Goal: Task Accomplishment & Management: Complete application form

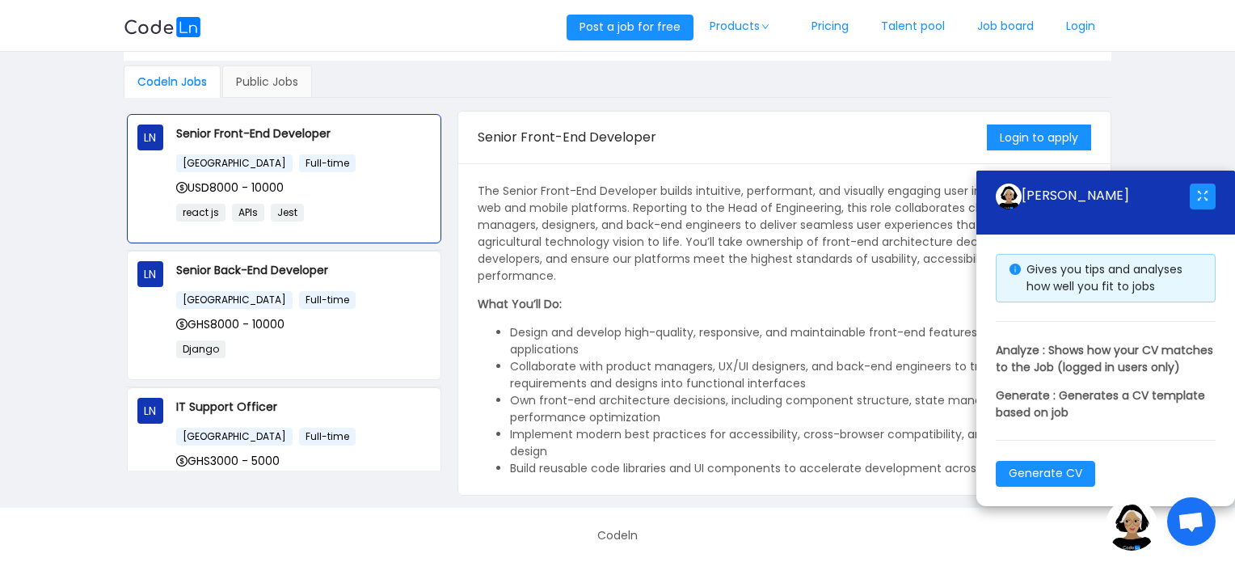
scroll to position [91, 0]
click at [1149, 112] on main "Work With Global Companies Search Skills Location Codeln Jobs Public Jobs LN Se…" at bounding box center [617, 234] width 1235 height 546
click at [1203, 183] on button "button" at bounding box center [1203, 196] width 26 height 26
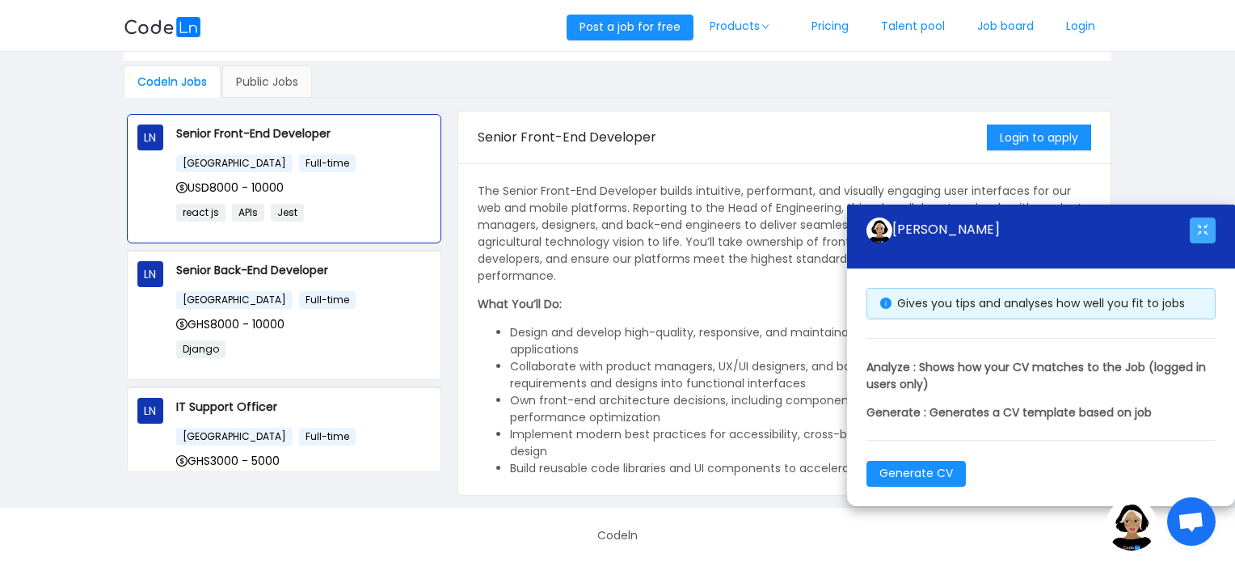
click at [1203, 223] on button "button" at bounding box center [1203, 230] width 26 height 26
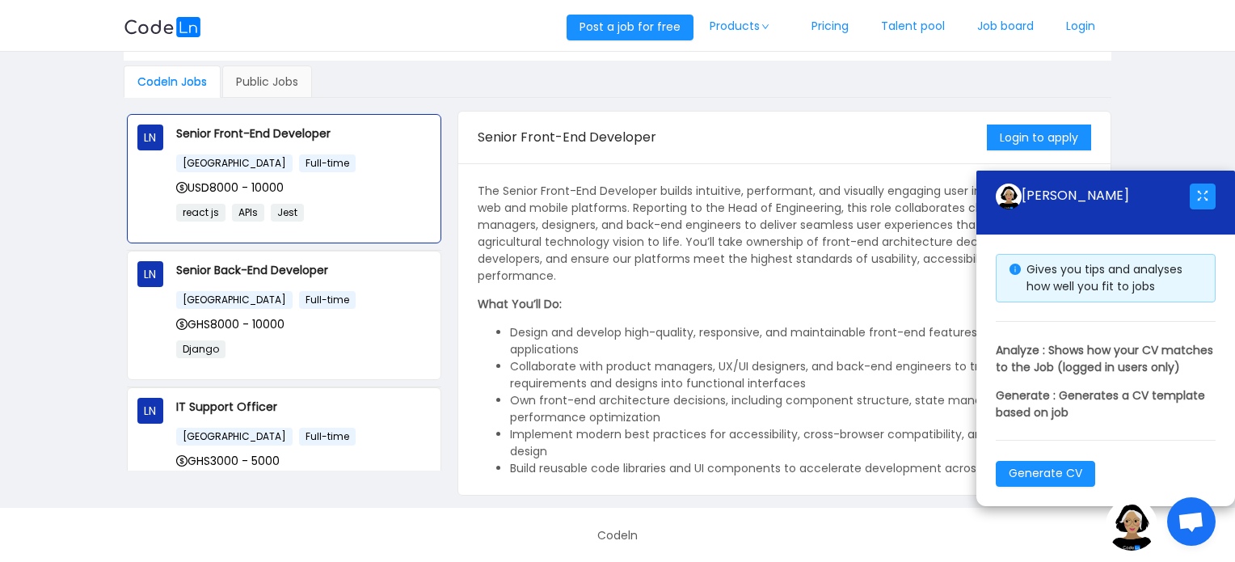
click at [1139, 530] on img at bounding box center [1132, 525] width 52 height 52
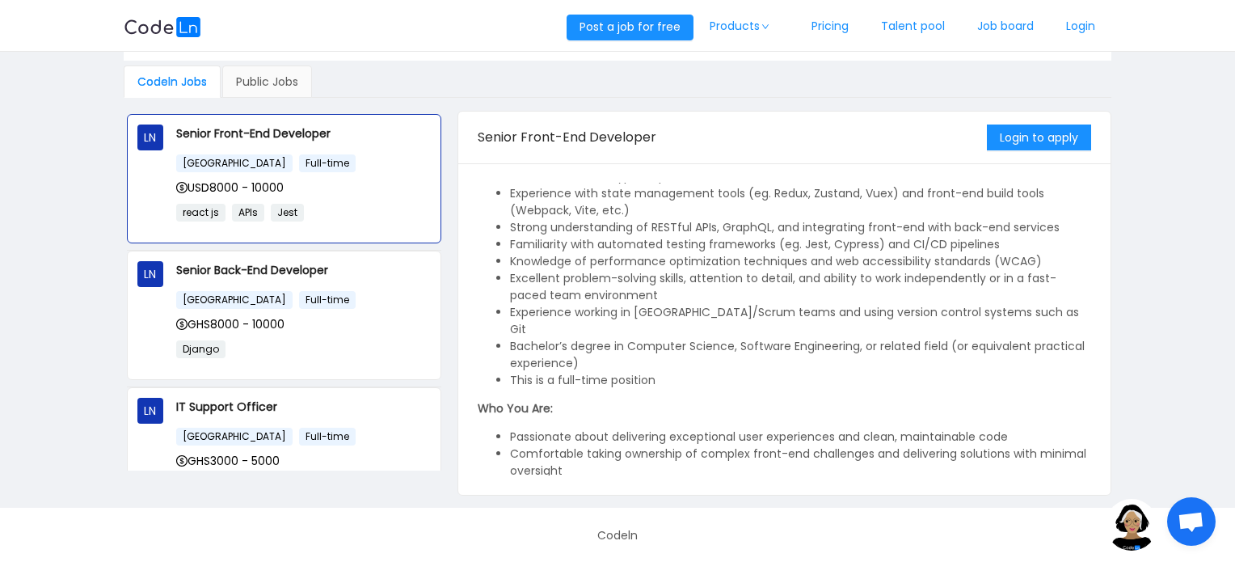
scroll to position [567, 0]
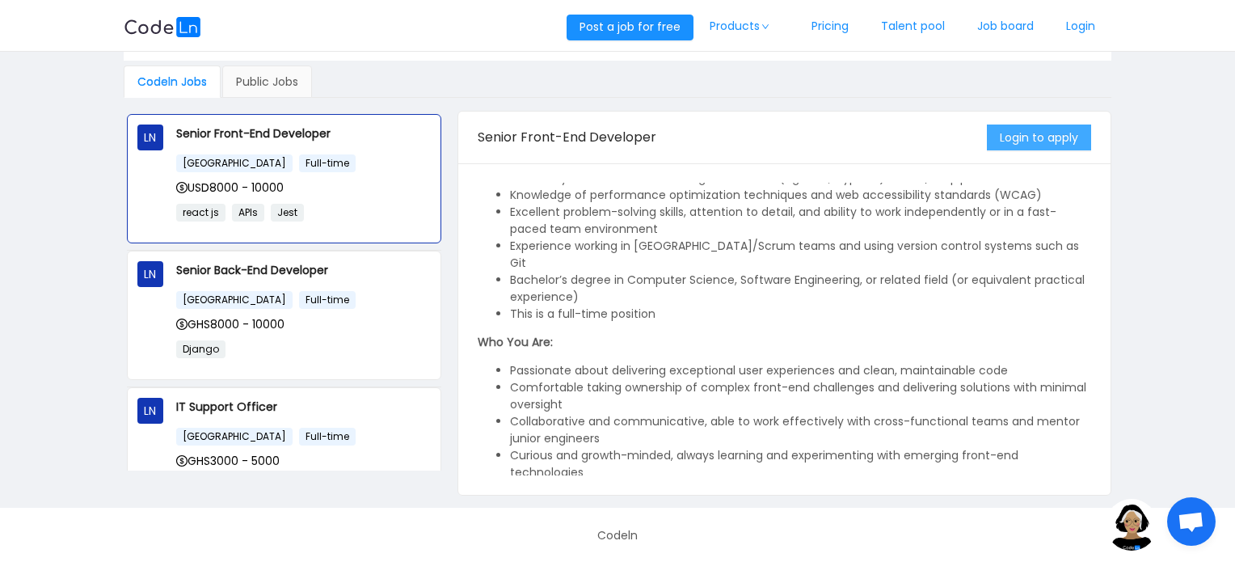
click at [1034, 141] on button "Login to apply" at bounding box center [1039, 137] width 104 height 26
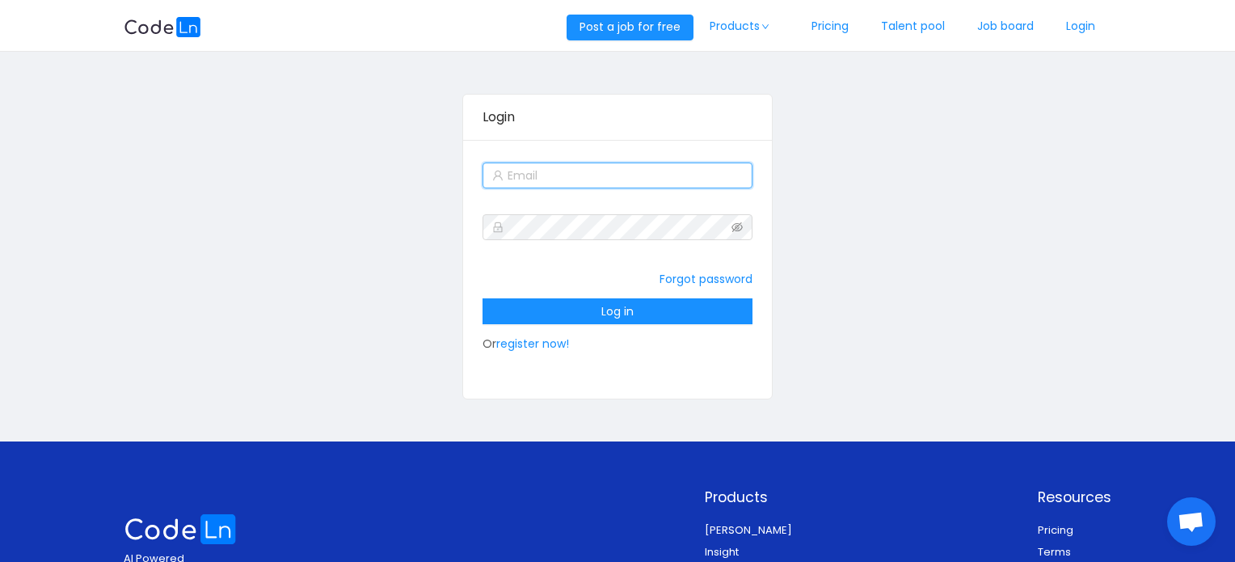
click at [585, 166] on input "text" at bounding box center [616, 175] width 269 height 26
click at [543, 342] on link "register now!" at bounding box center [532, 343] width 73 height 16
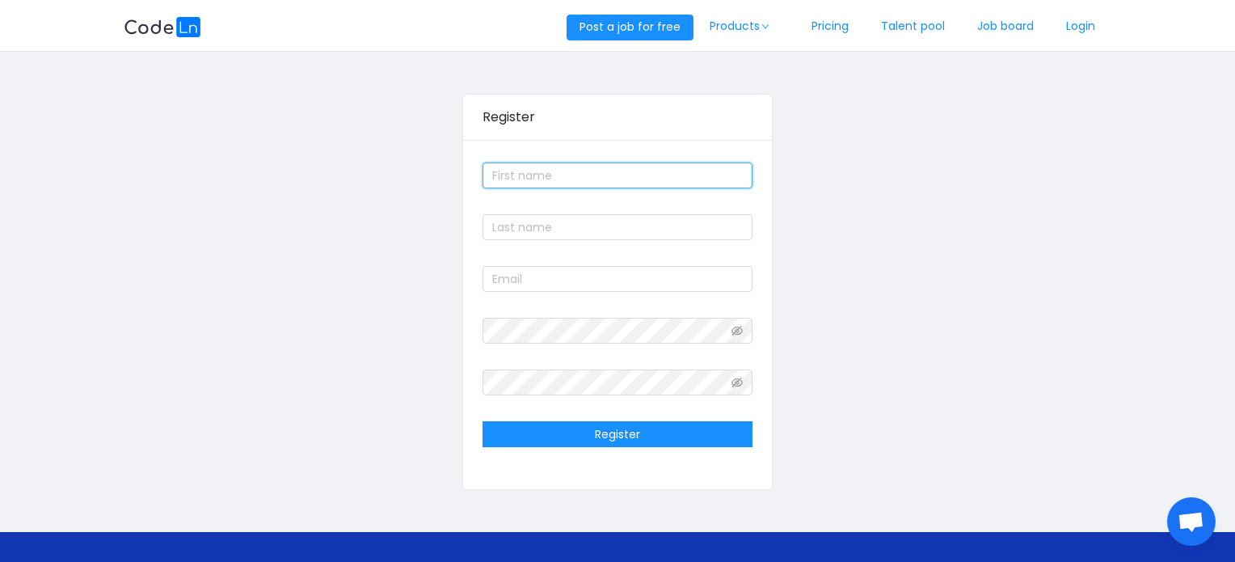
click at [573, 181] on input "text" at bounding box center [616, 175] width 269 height 26
type input "[PERSON_NAME]"
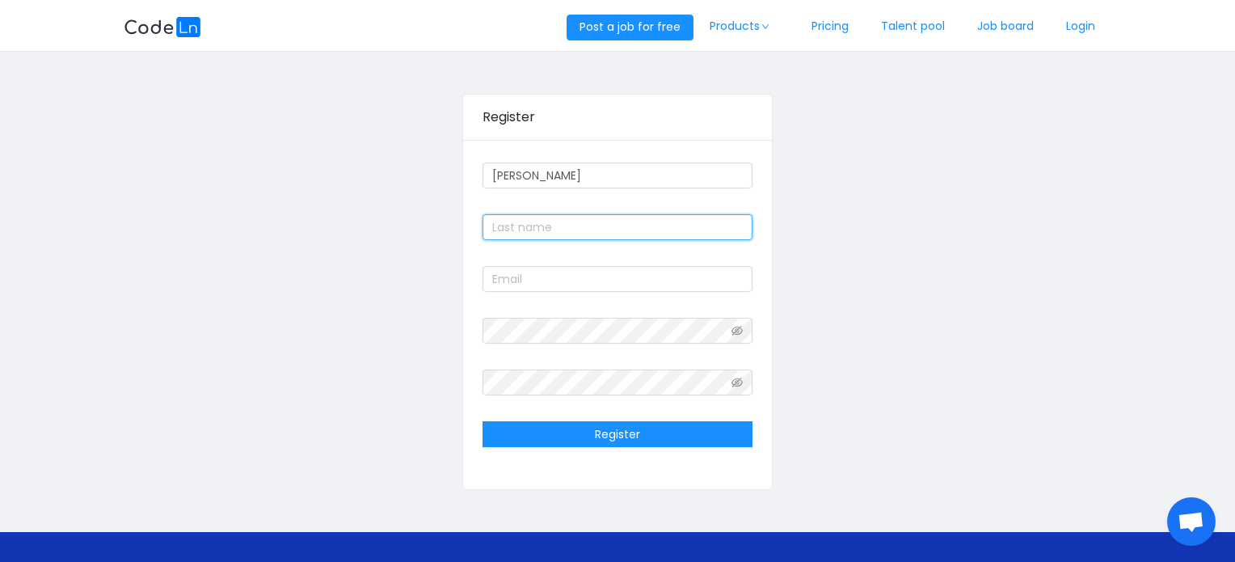
click at [568, 224] on input "text" at bounding box center [616, 227] width 269 height 26
type input "Addo"
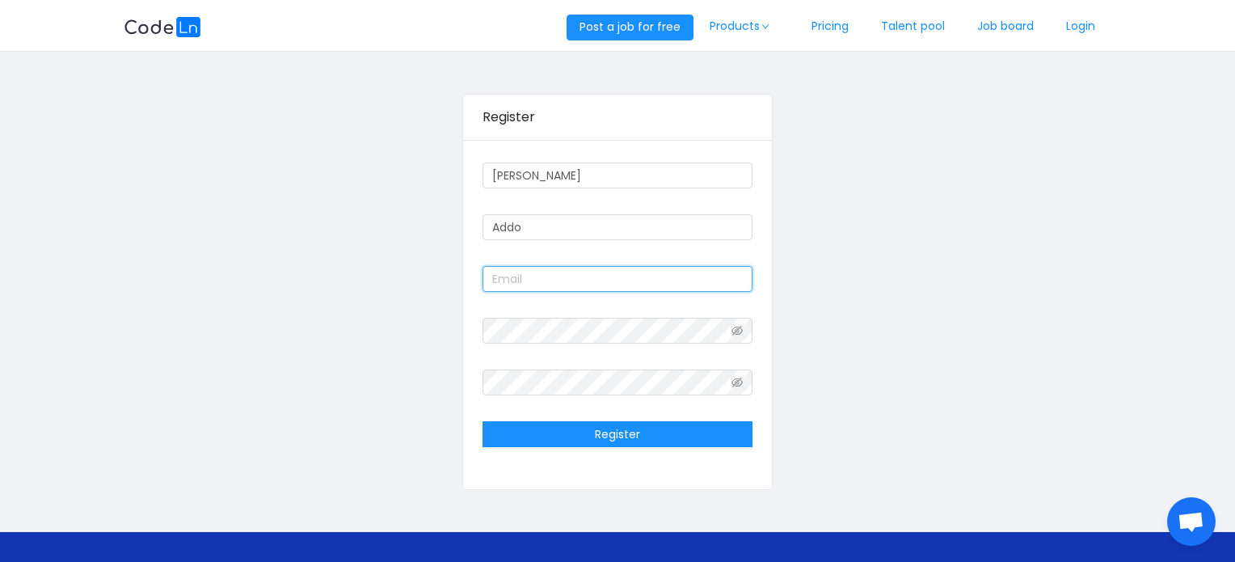
click at [546, 275] on input "text" at bounding box center [616, 279] width 269 height 26
type input "[EMAIL_ADDRESS][DOMAIN_NAME]"
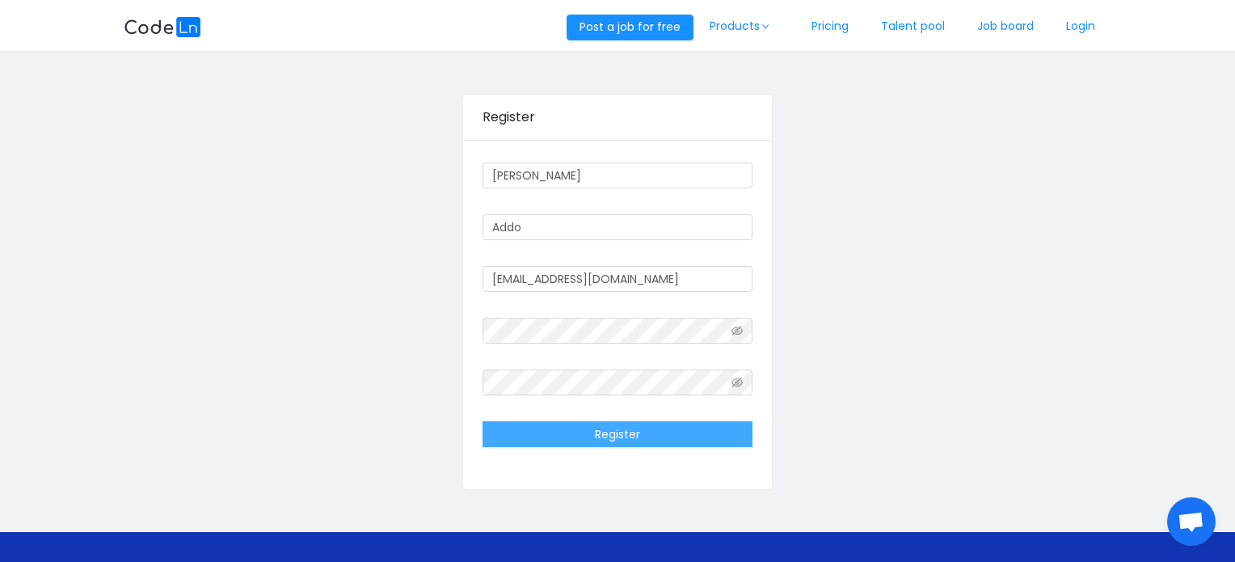
click at [616, 434] on button "Register" at bounding box center [616, 434] width 269 height 26
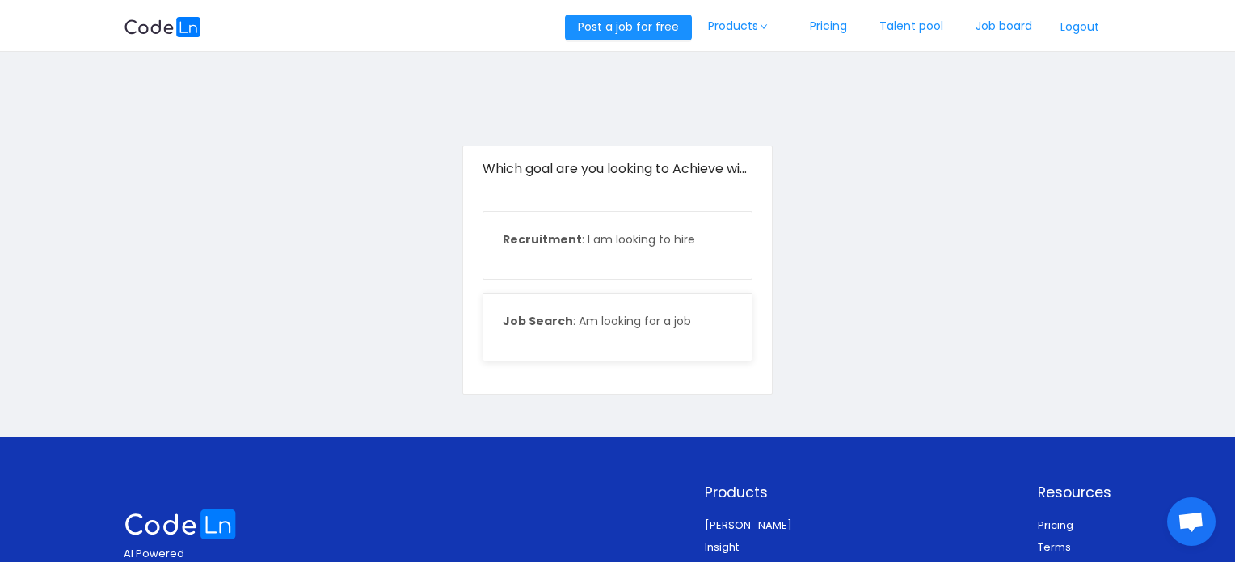
click at [598, 323] on p "Job Search : Am looking for a job" at bounding box center [617, 321] width 229 height 17
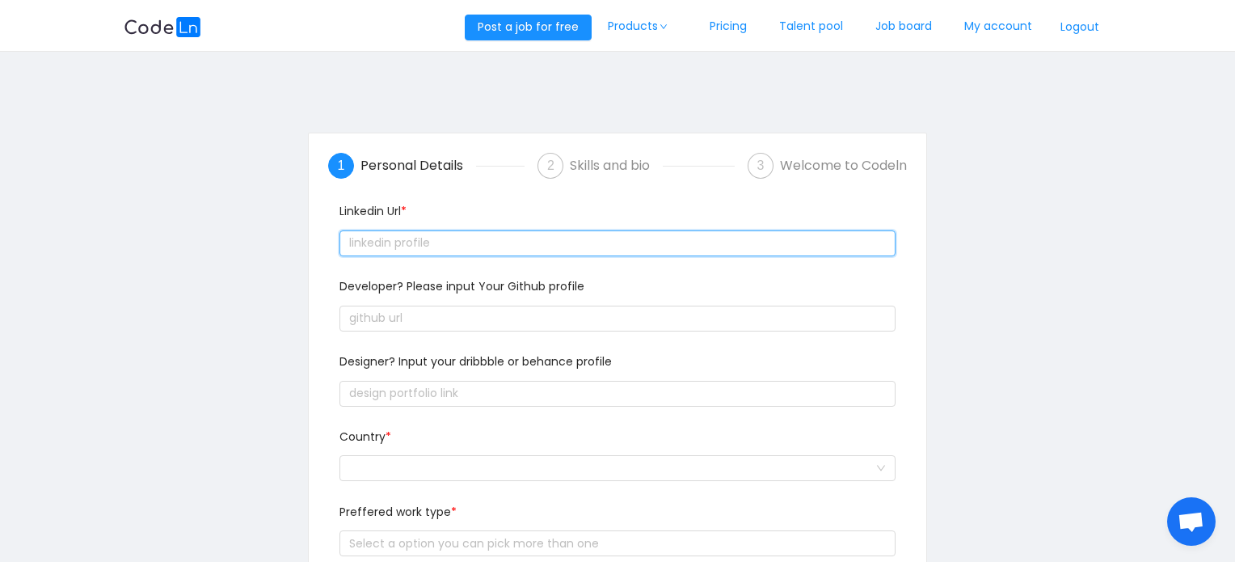
click at [470, 245] on input "text" at bounding box center [616, 243] width 555 height 26
paste input "text"
click at [470, 245] on input "text" at bounding box center [616, 243] width 555 height 26
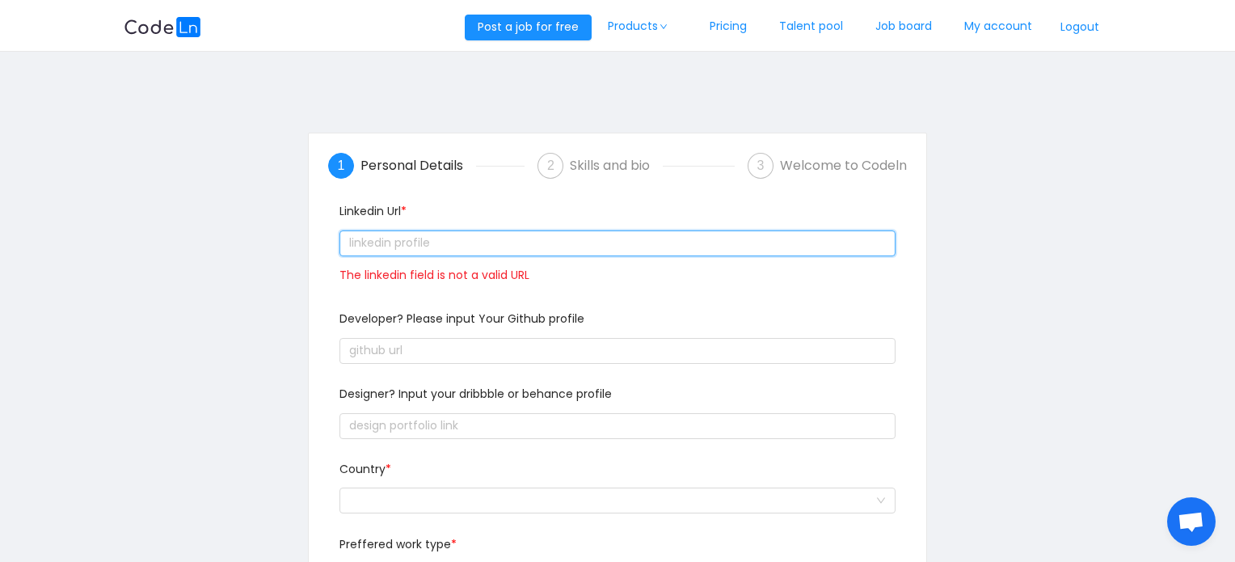
paste input "text"
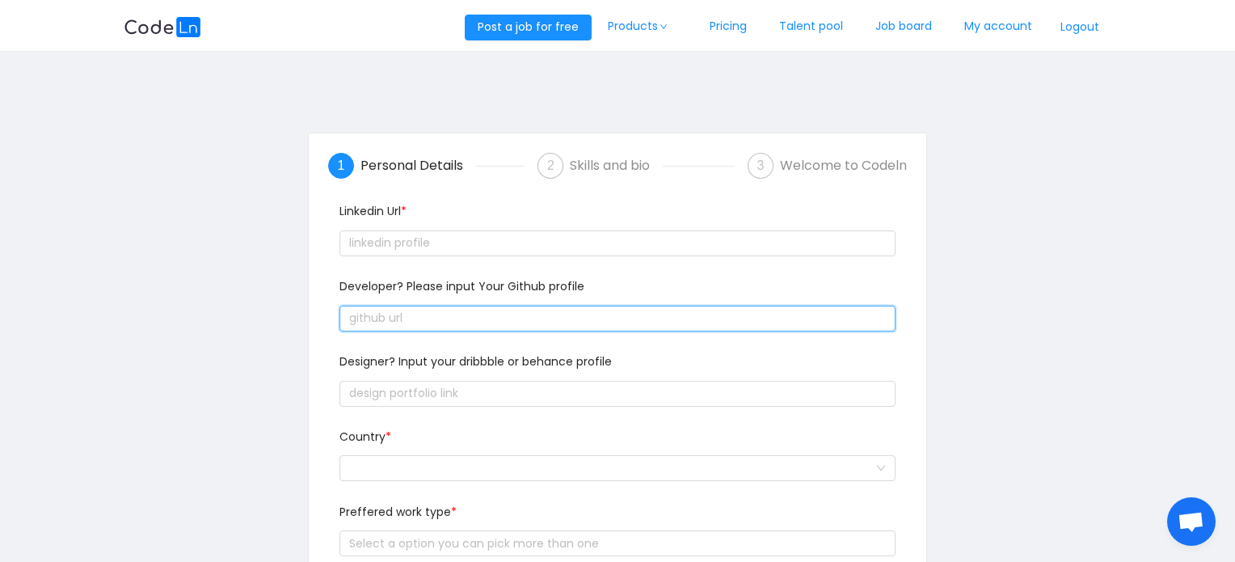
click at [562, 316] on input "text" at bounding box center [616, 318] width 555 height 26
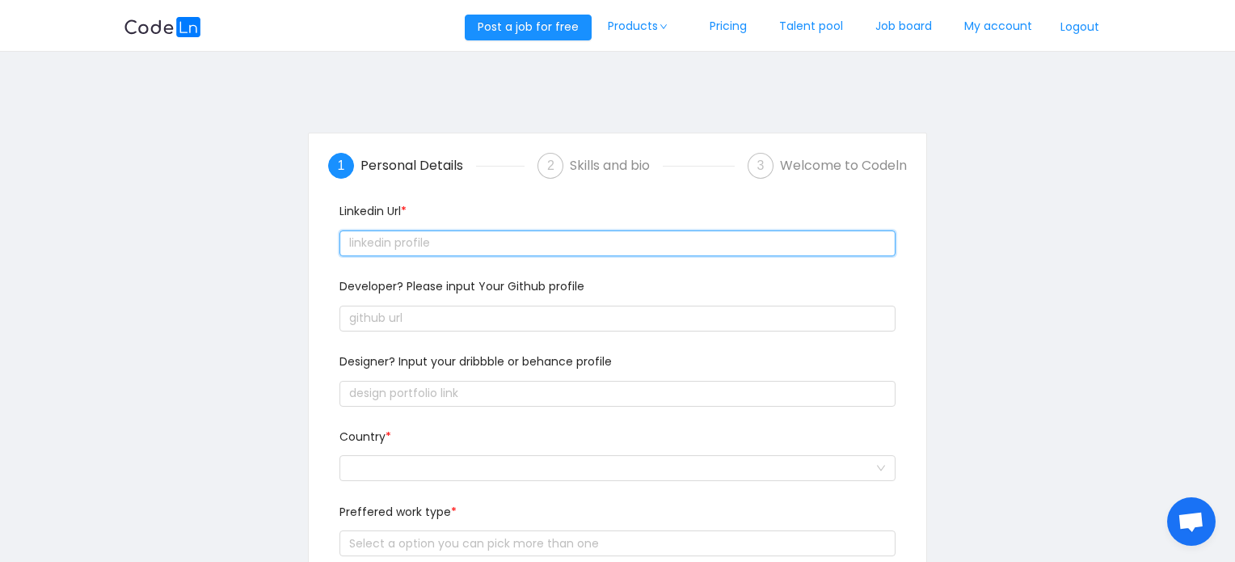
click at [544, 245] on input "text" at bounding box center [616, 243] width 555 height 26
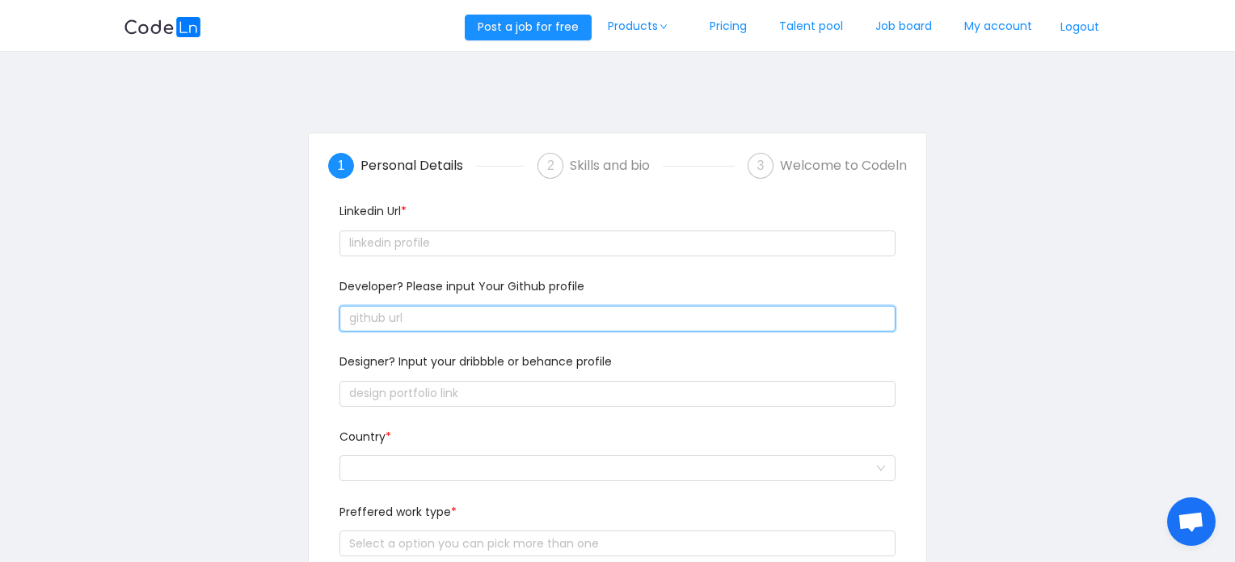
click at [592, 308] on input "text" at bounding box center [616, 318] width 555 height 26
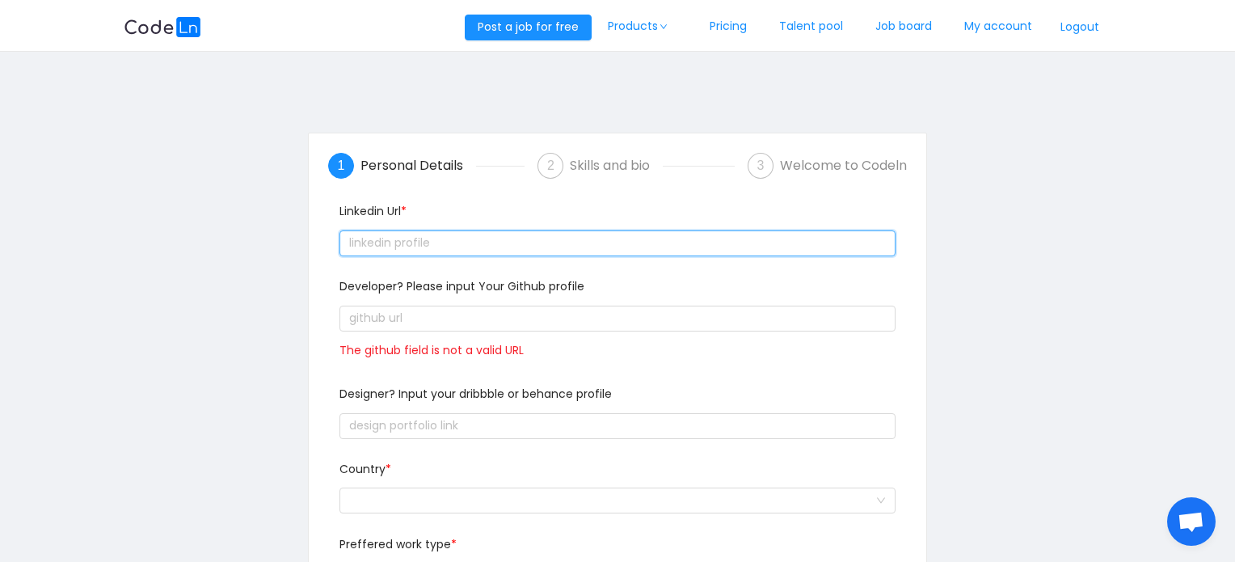
click at [626, 248] on input "text" at bounding box center [616, 243] width 555 height 26
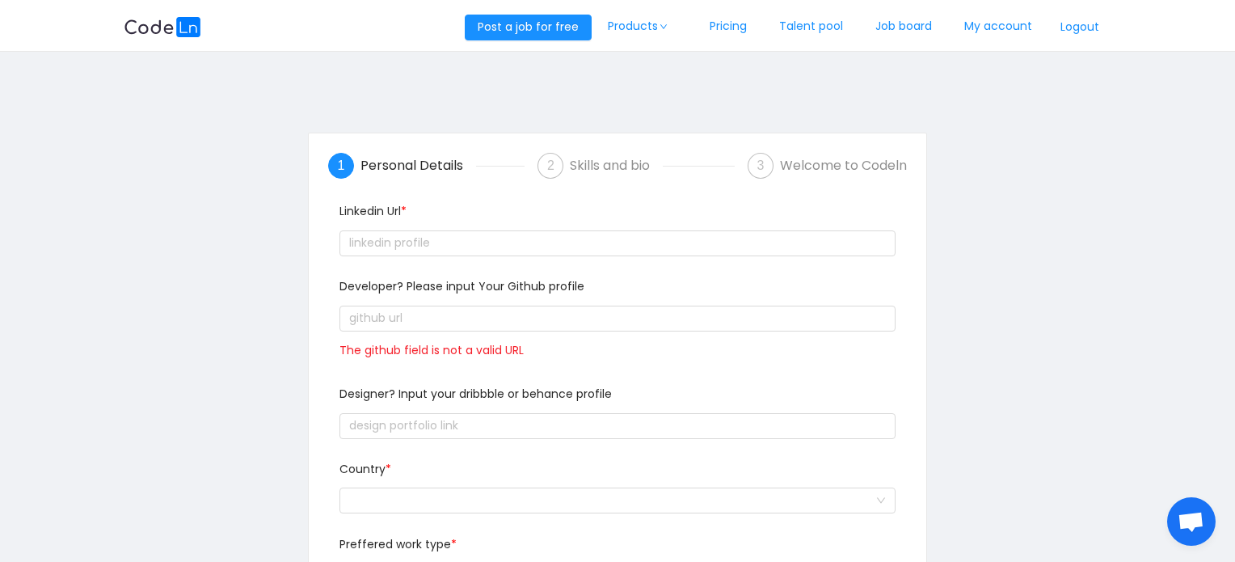
click at [633, 269] on div "Linkedin Url *" at bounding box center [617, 240] width 568 height 75
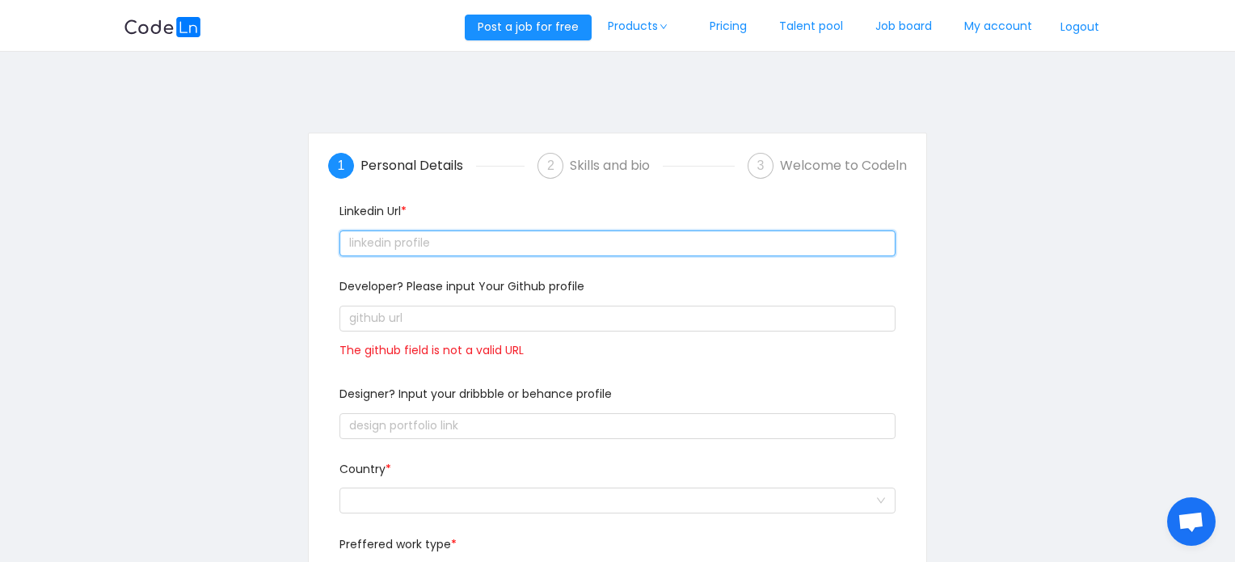
click at [637, 245] on input "text" at bounding box center [616, 243] width 555 height 26
click at [578, 242] on input "text" at bounding box center [616, 243] width 555 height 26
paste input "text"
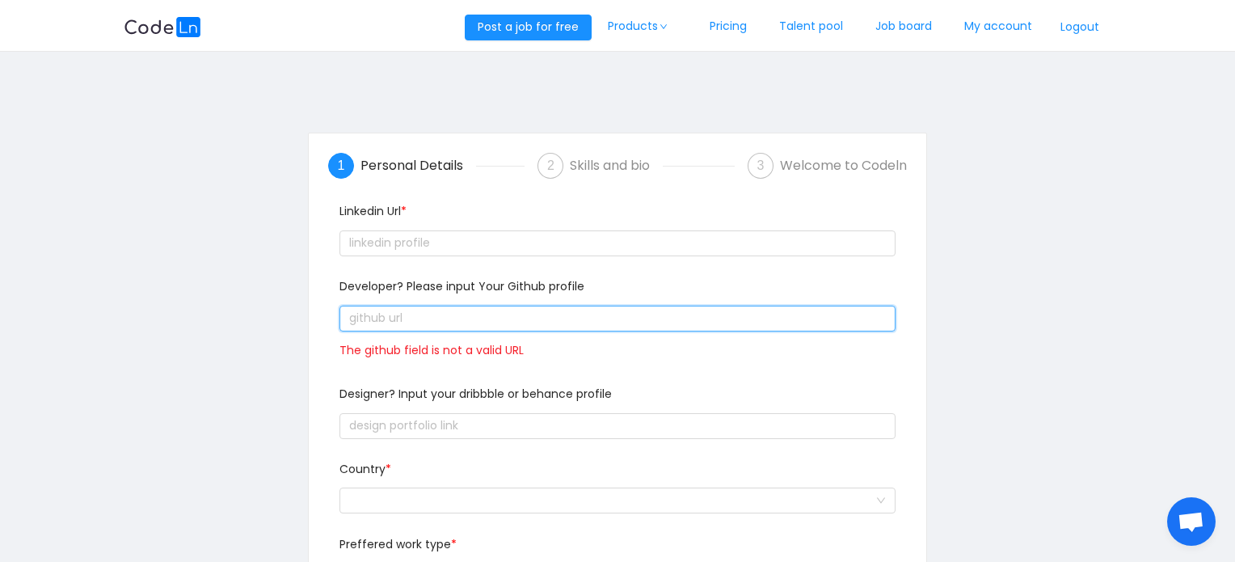
click at [503, 324] on input "text" at bounding box center [616, 318] width 555 height 26
paste input "text"
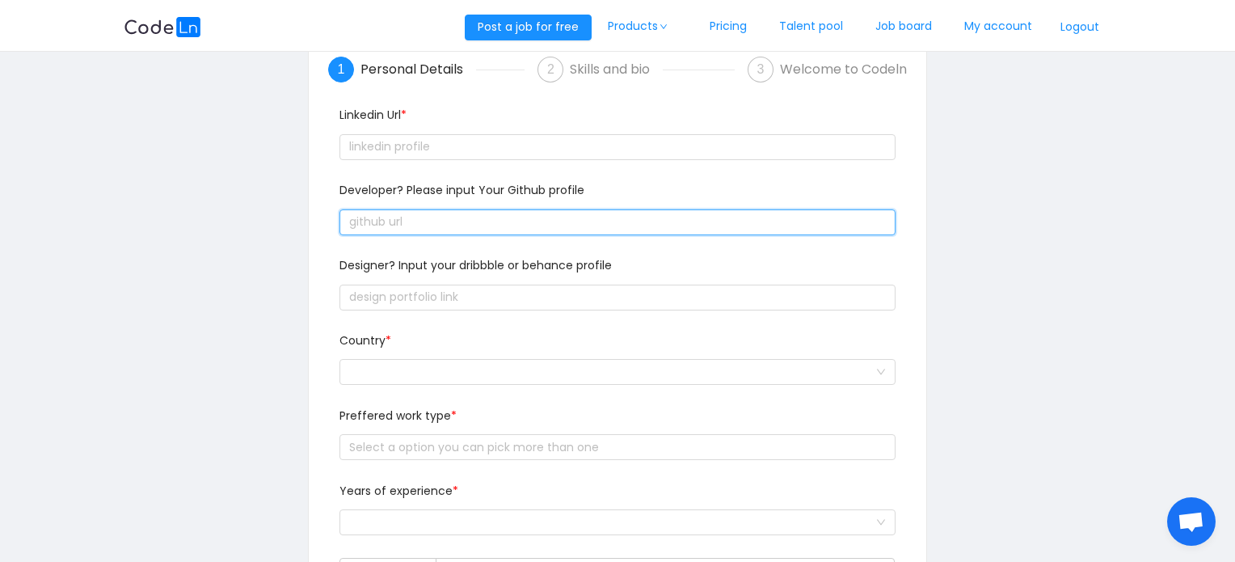
scroll to position [246, 0]
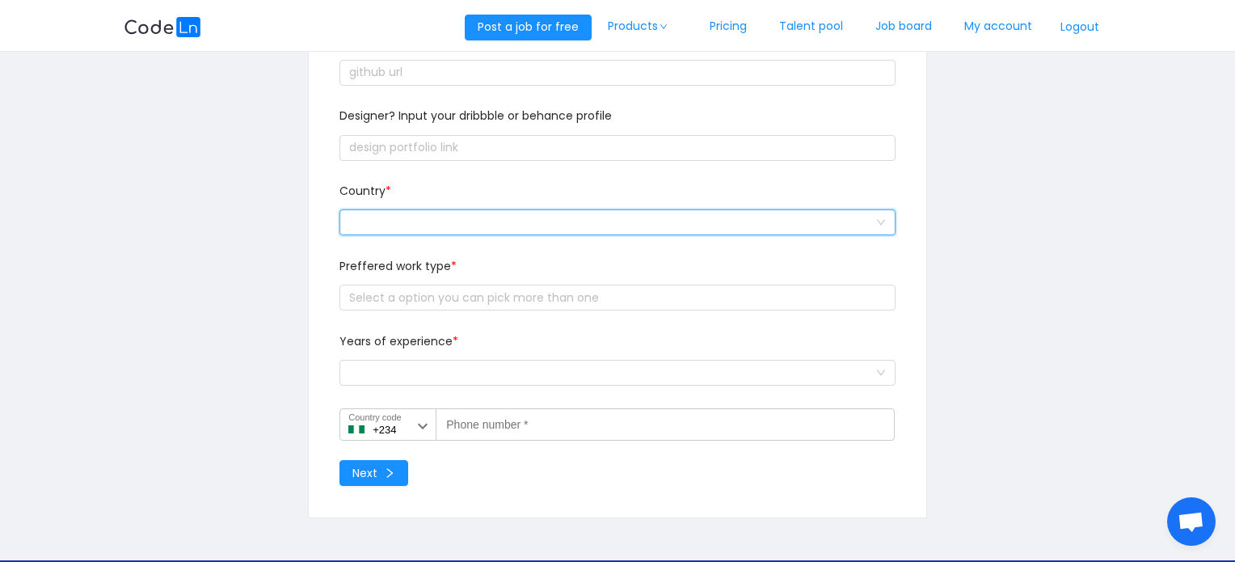
click at [458, 228] on div at bounding box center [611, 222] width 525 height 24
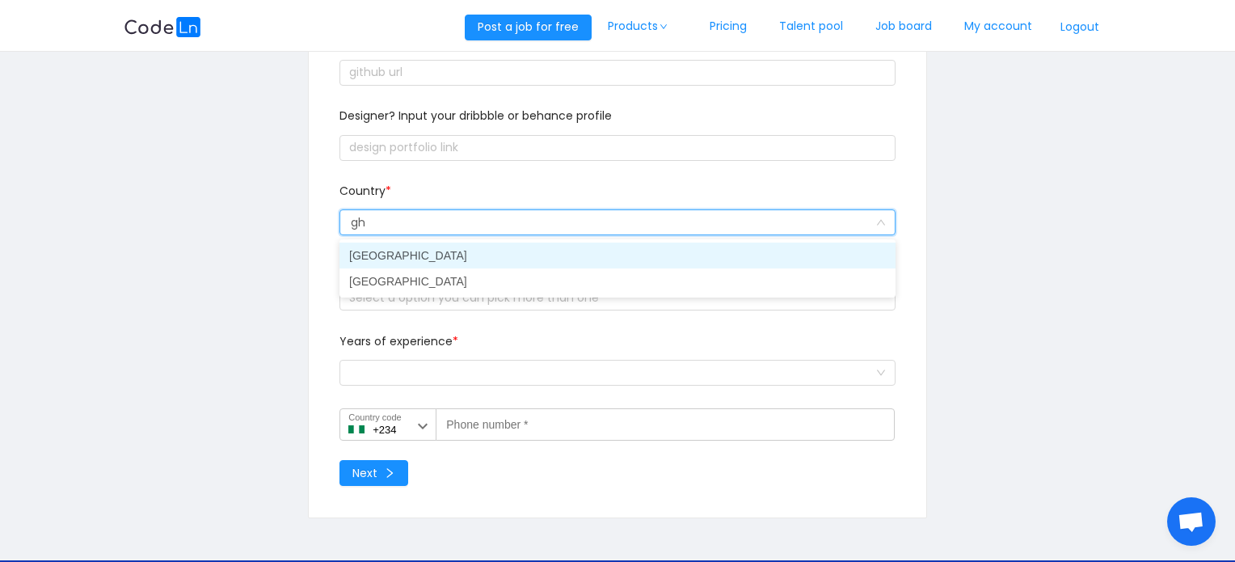
type input "gha"
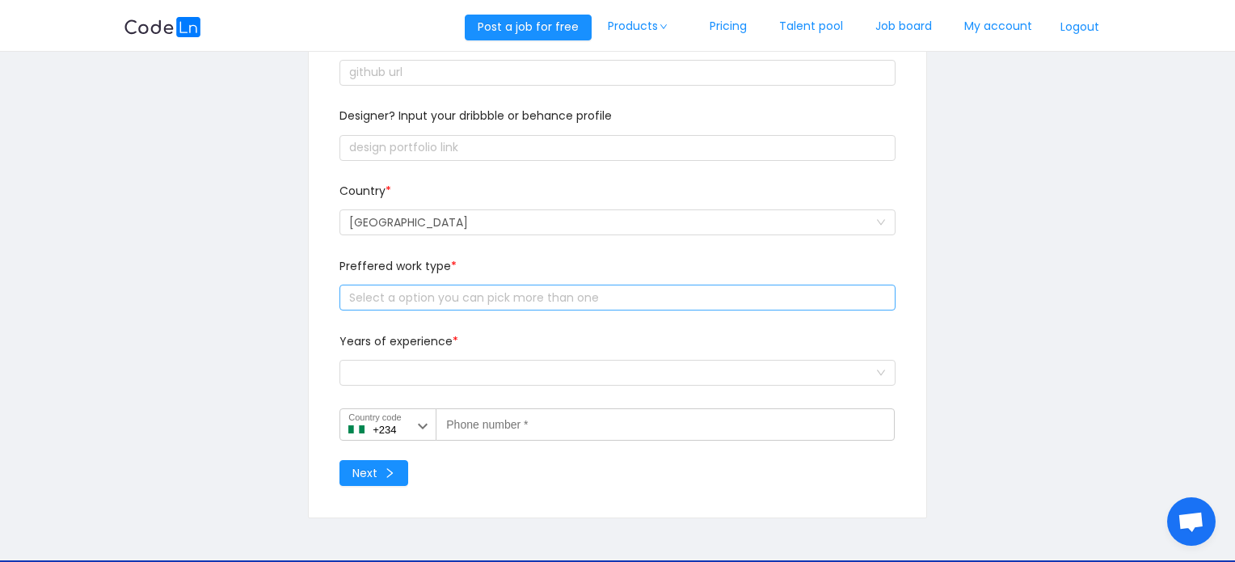
click at [473, 297] on div "Select a option you can pick more than one" at bounding box center [613, 297] width 529 height 16
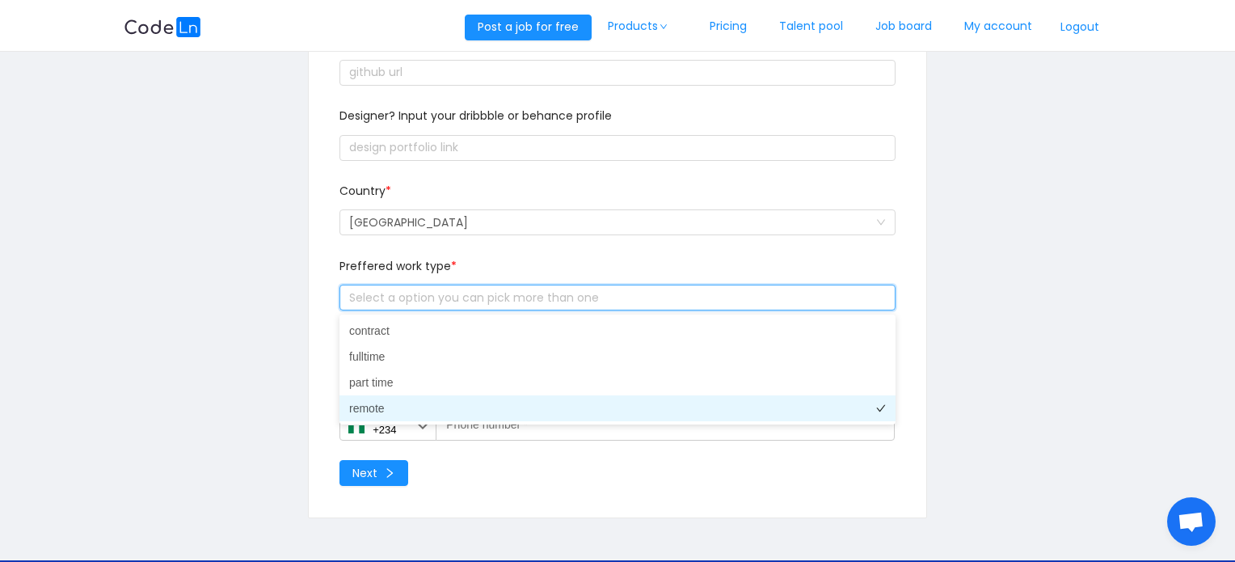
click at [372, 412] on li "remote" at bounding box center [617, 408] width 556 height 26
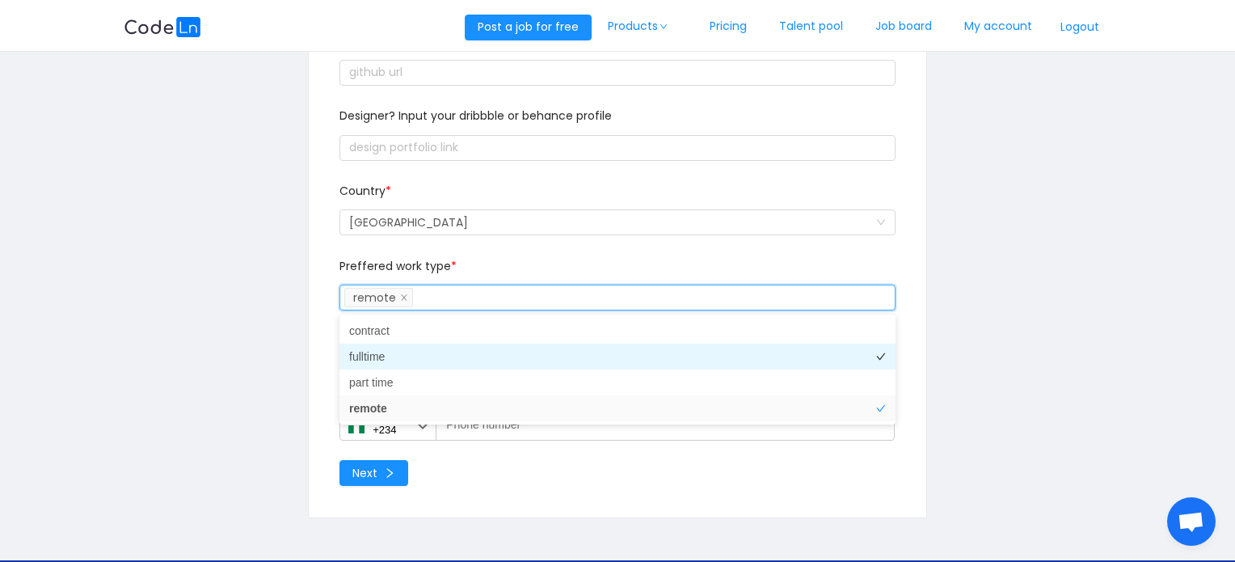
click at [372, 360] on li "fulltime" at bounding box center [617, 356] width 556 height 26
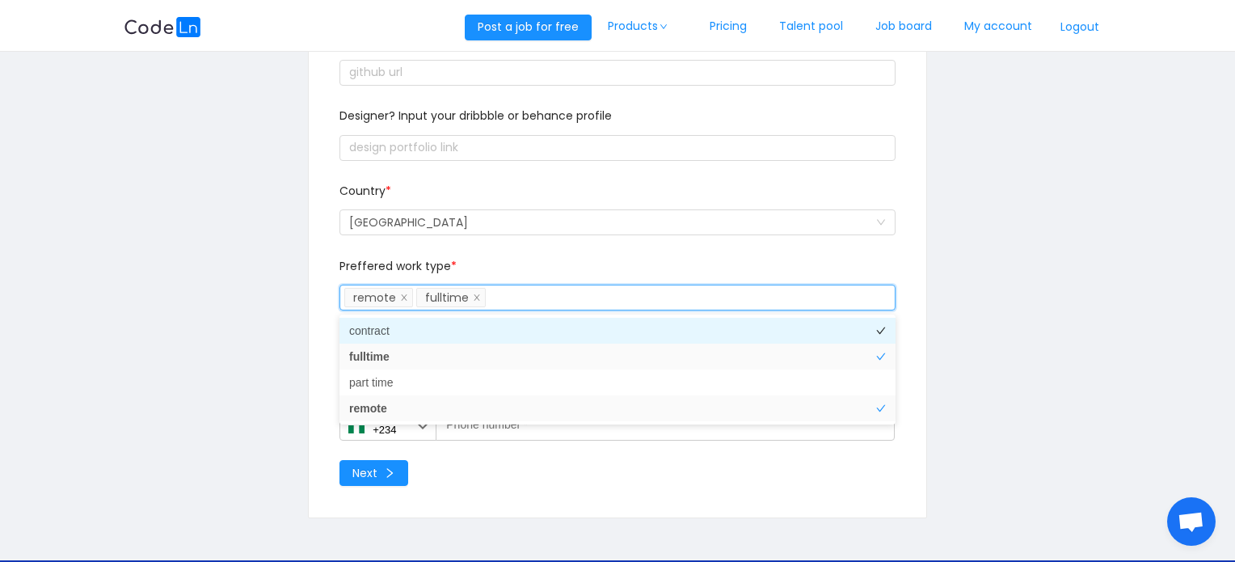
click at [375, 332] on li "contract" at bounding box center [617, 331] width 556 height 26
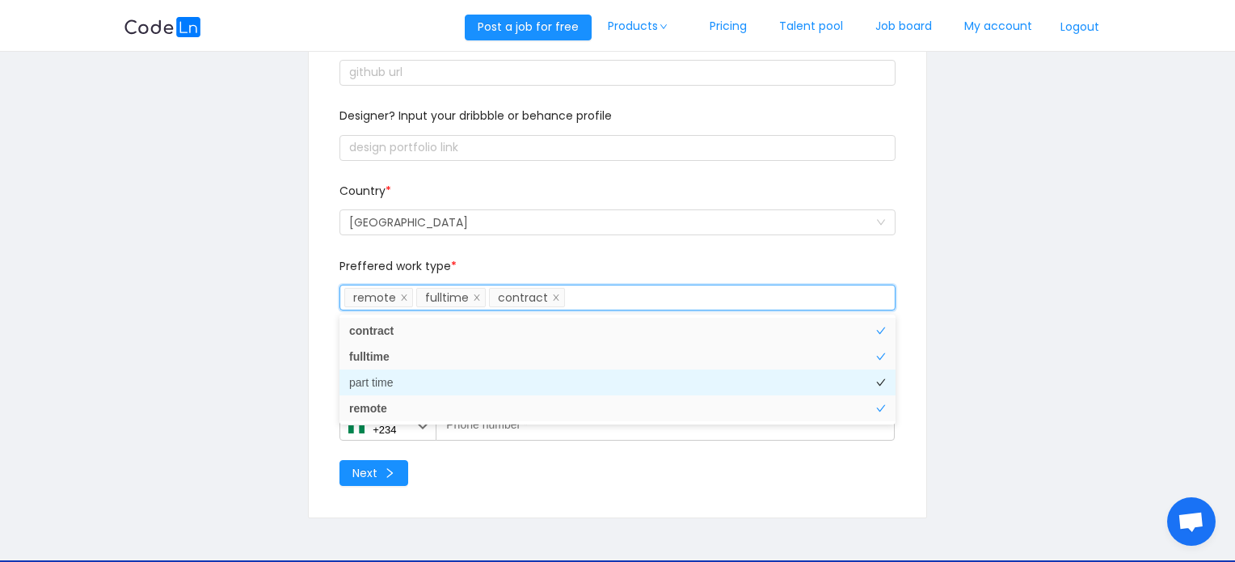
click at [379, 373] on li "part time" at bounding box center [617, 382] width 556 height 26
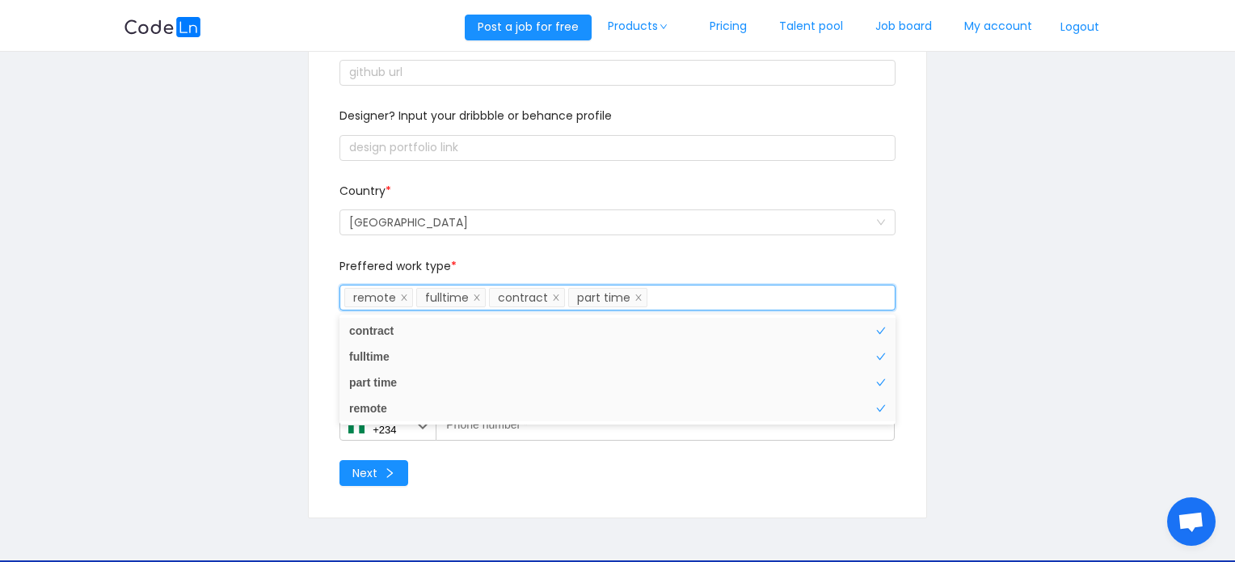
click at [664, 296] on div "Select a option you can pick more than one remote fulltime contract part time" at bounding box center [614, 297] width 541 height 24
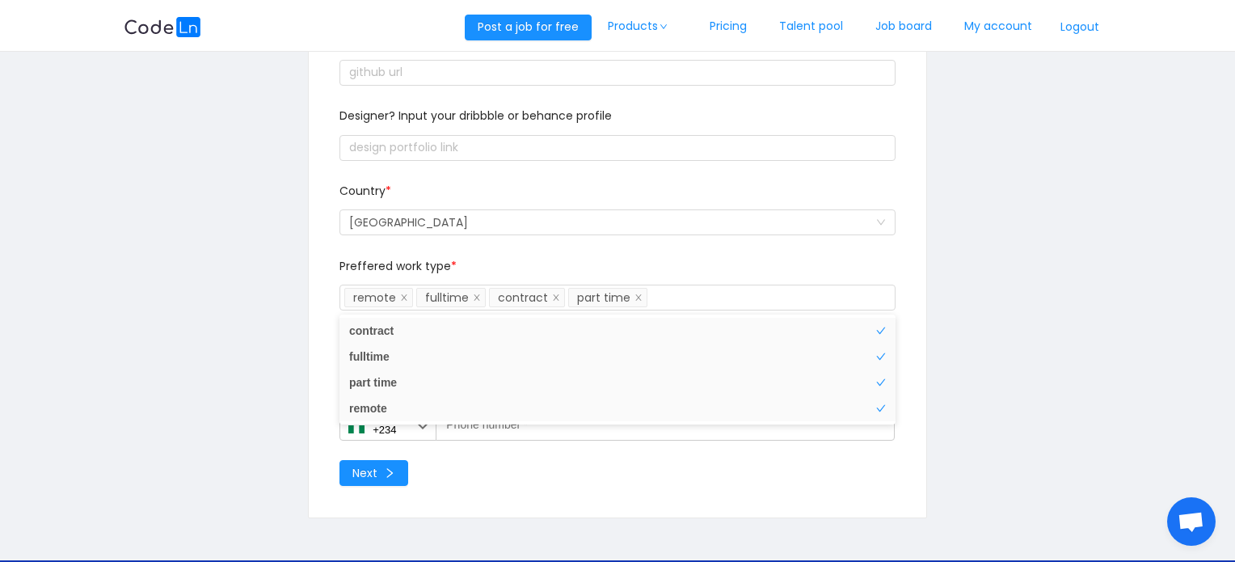
click at [601, 487] on div "Linkedin Url * Developer? Please input Your Github profile Designer? Input your…" at bounding box center [617, 222] width 579 height 552
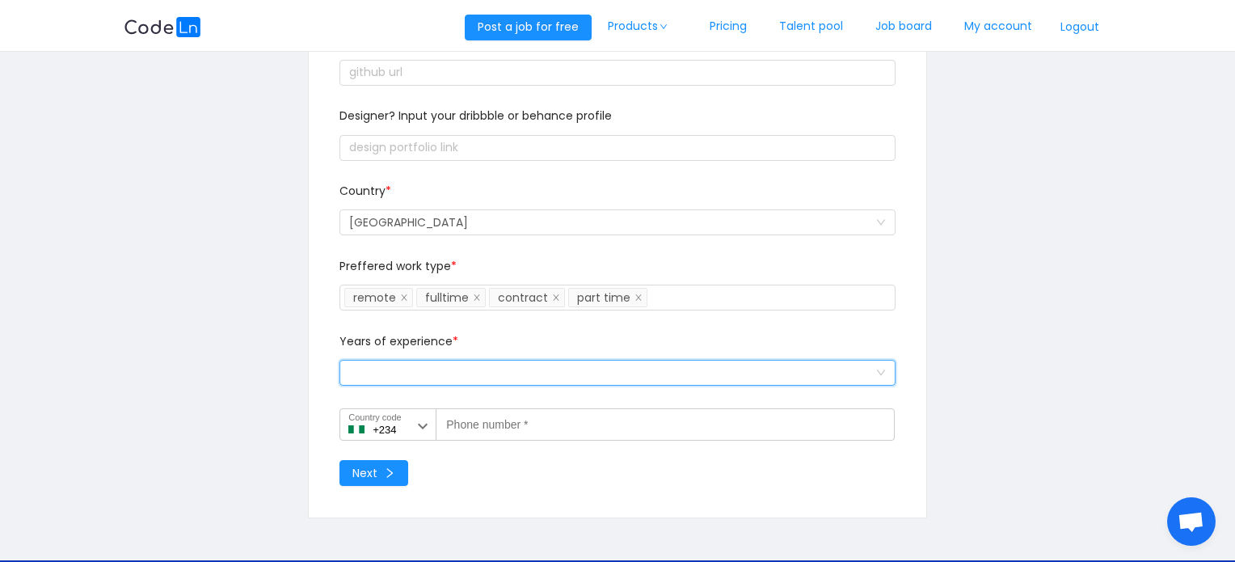
click at [482, 369] on div "Select a option and change input text above" at bounding box center [611, 372] width 525 height 24
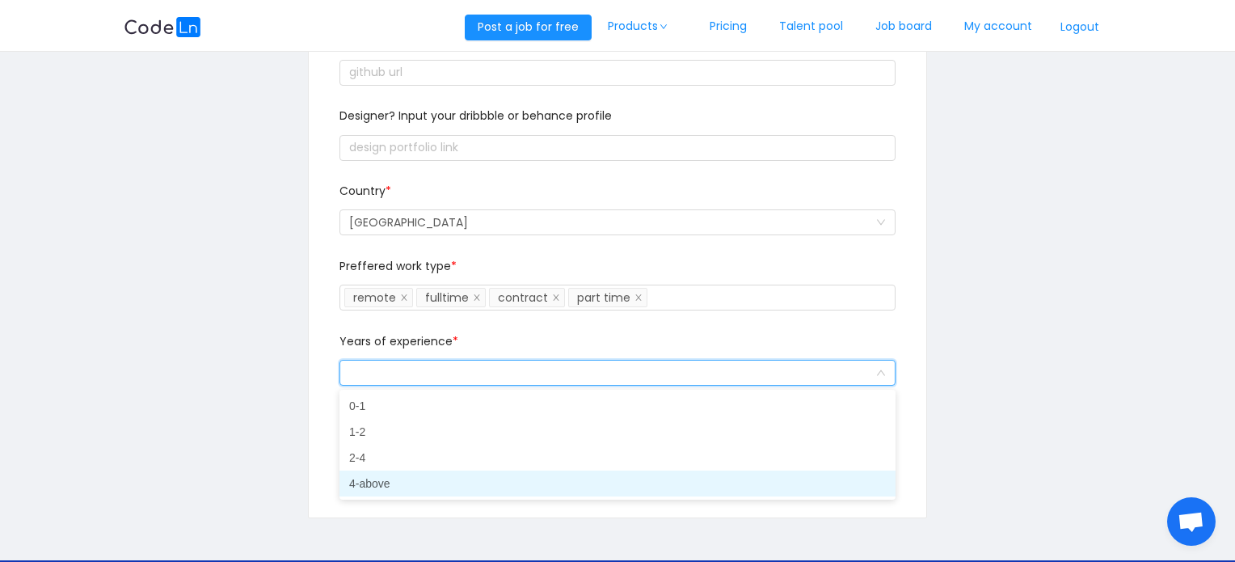
click at [365, 479] on li "4-above" at bounding box center [617, 483] width 556 height 26
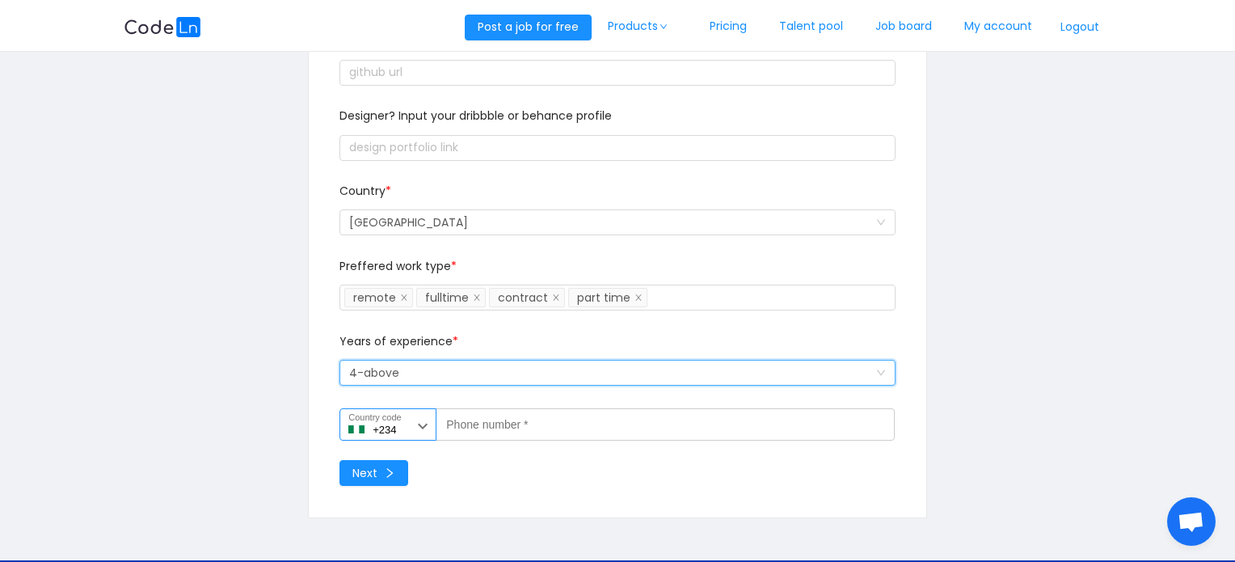
click at [427, 426] on icon at bounding box center [422, 425] width 19 height 19
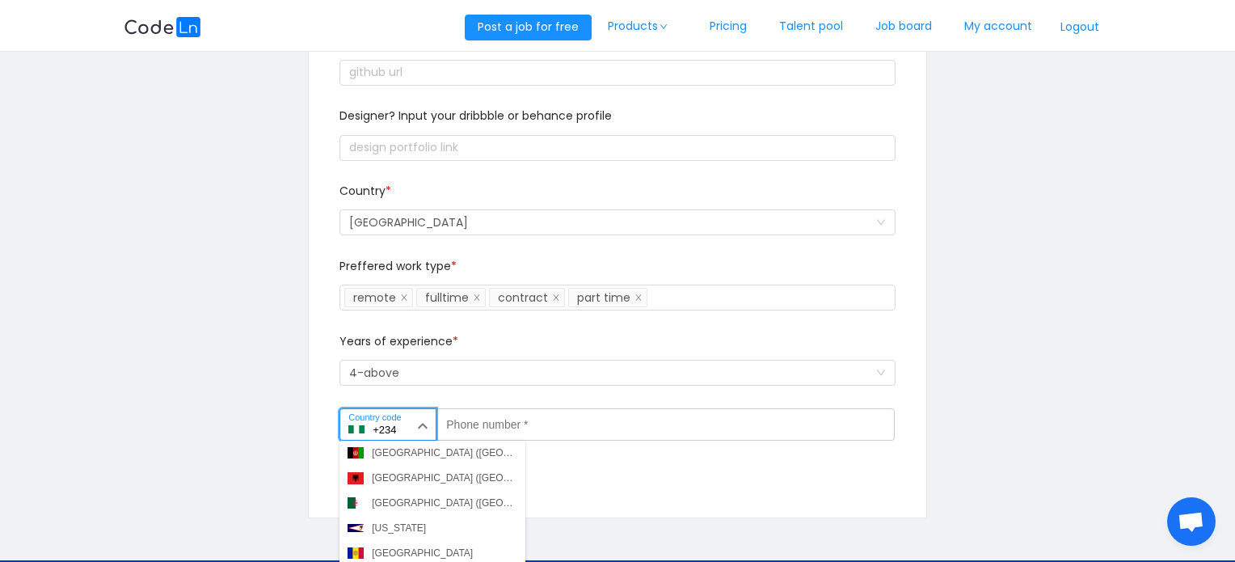
click at [423, 420] on icon at bounding box center [422, 425] width 19 height 19
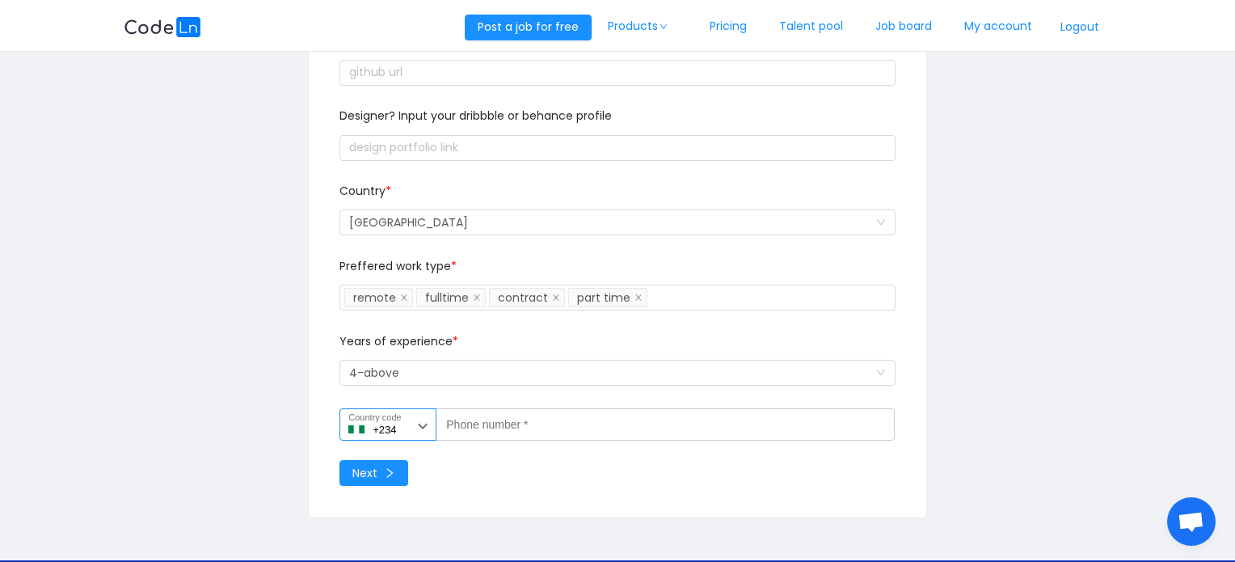
click at [423, 420] on icon at bounding box center [422, 425] width 19 height 19
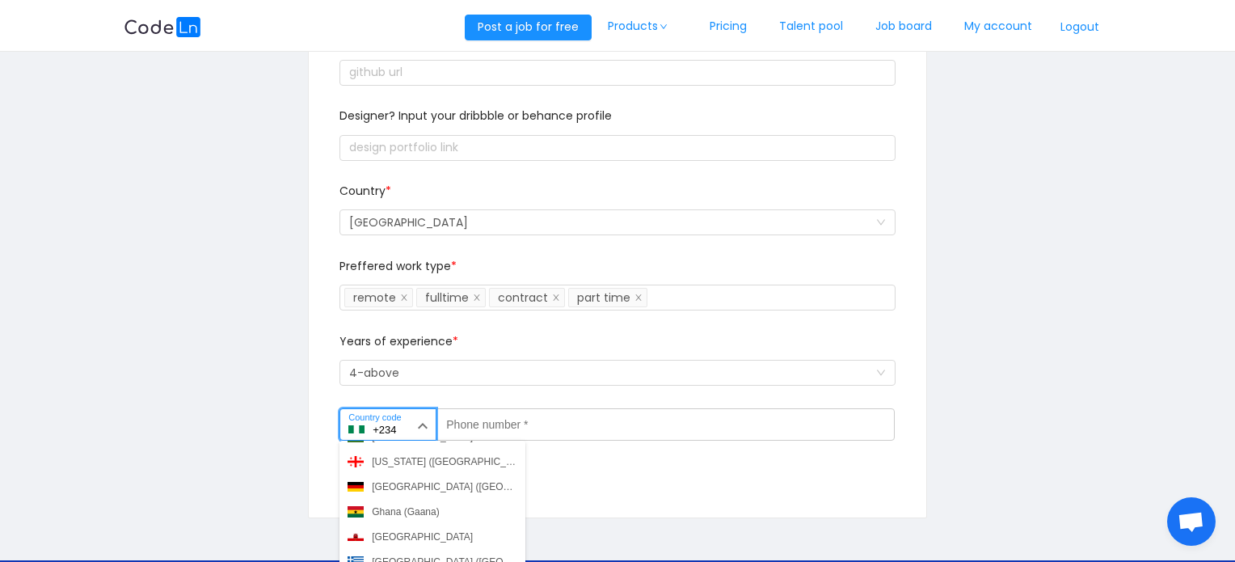
scroll to position [1944, 0]
click at [394, 513] on div "Ghana (Gaana)" at bounding box center [405, 512] width 67 height 15
type input "+233"
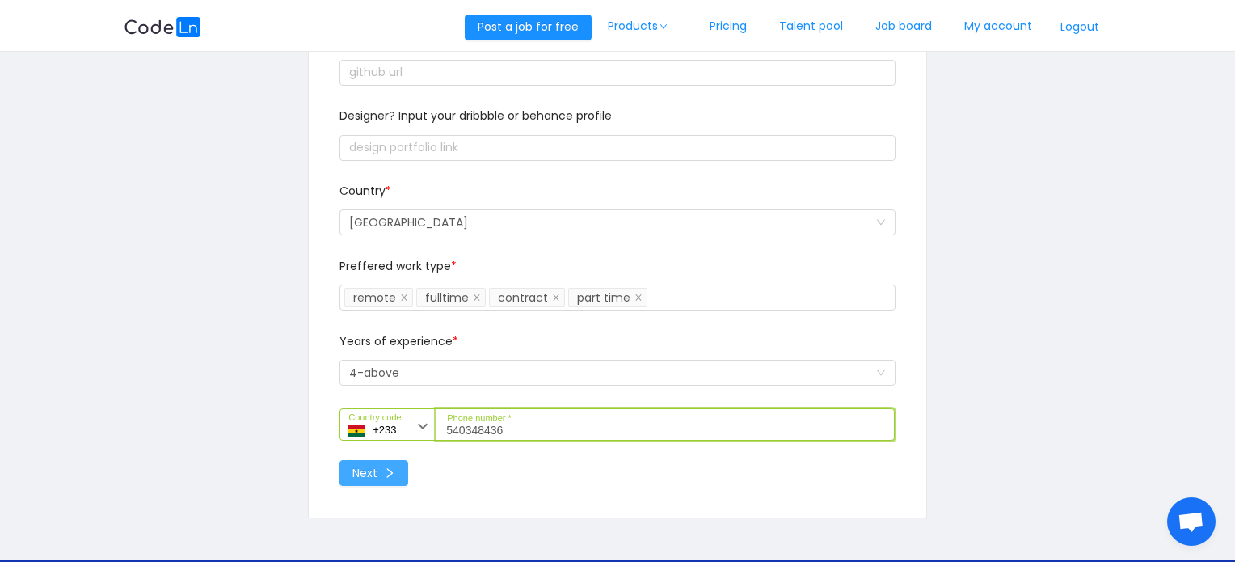
type input "540348436"
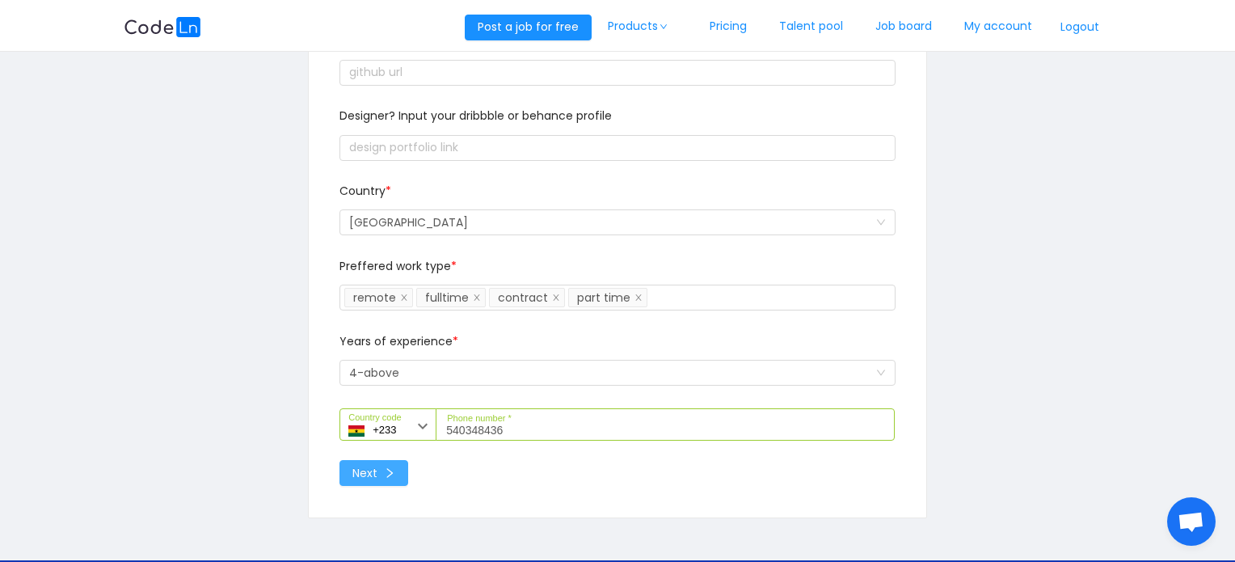
click at [385, 467] on button "Next" at bounding box center [373, 473] width 69 height 26
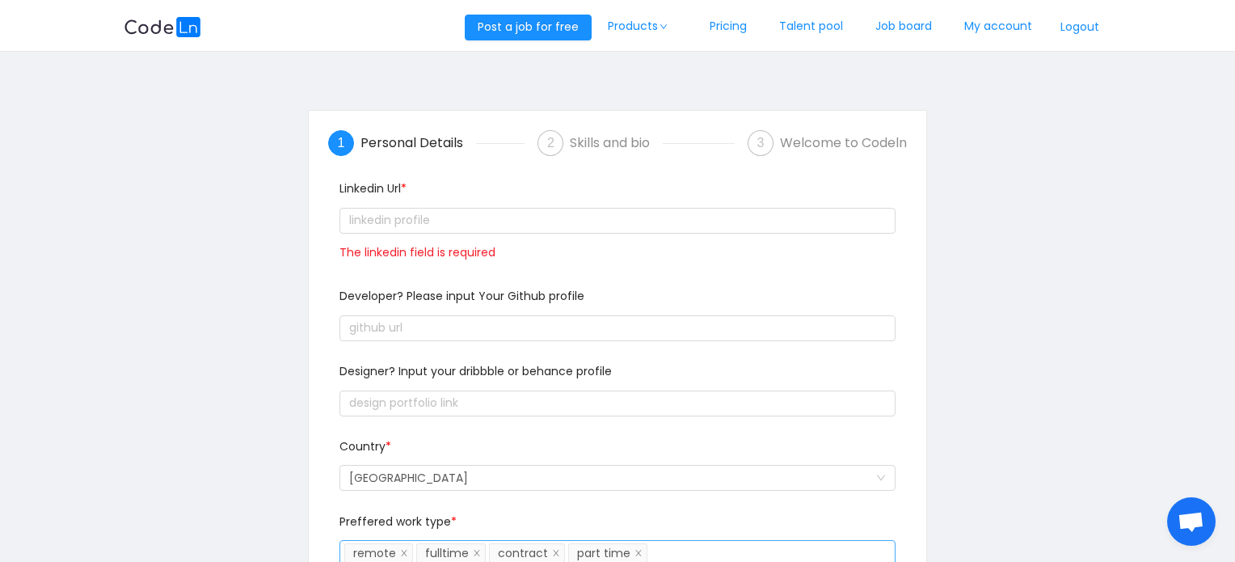
scroll to position [0, 0]
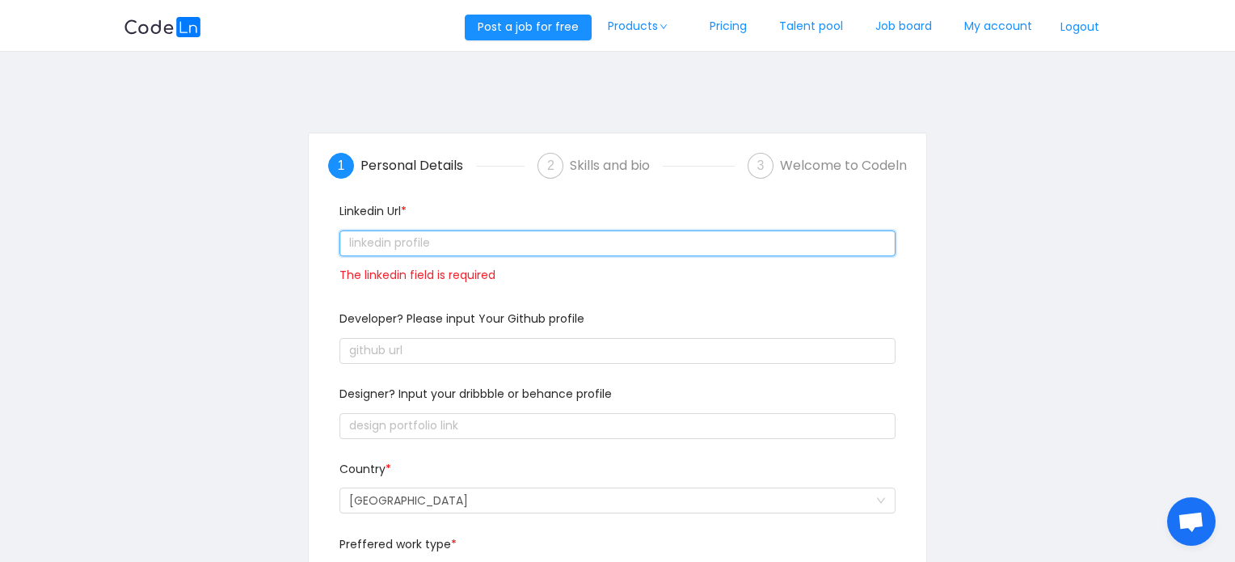
click at [485, 237] on input "text" at bounding box center [616, 243] width 555 height 26
paste input "text"
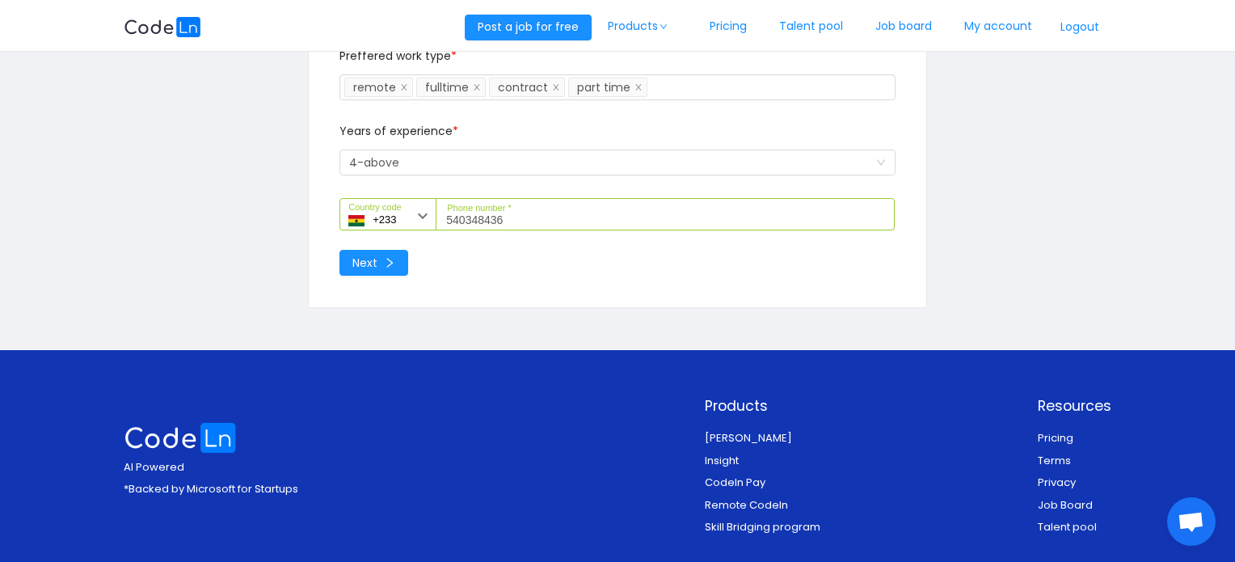
scroll to position [453, 0]
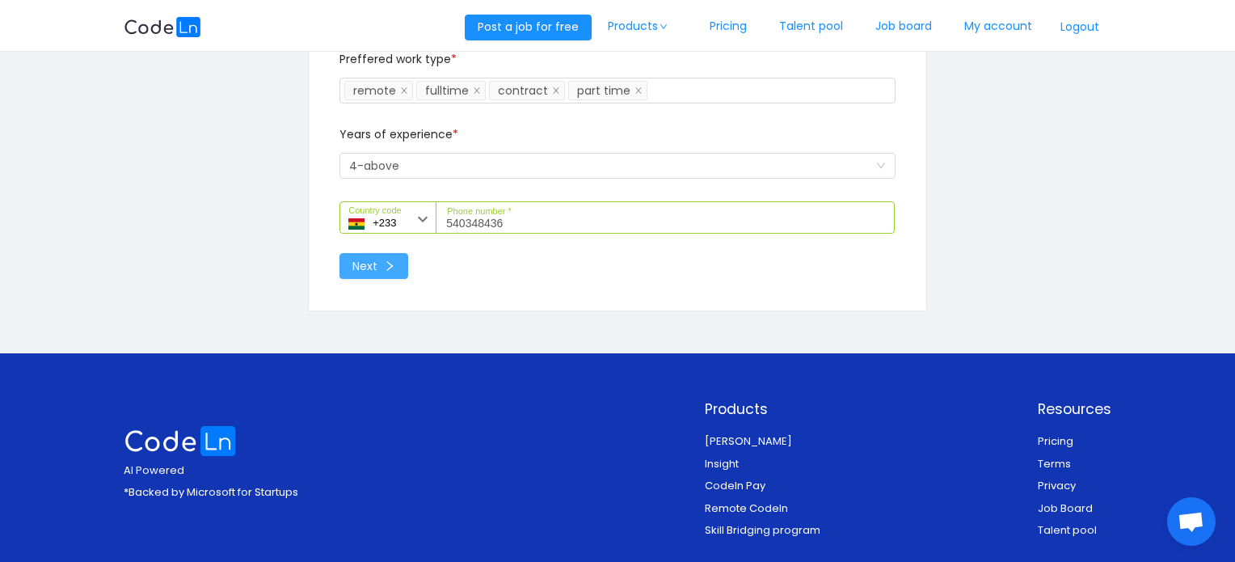
click at [367, 257] on button "Next" at bounding box center [373, 266] width 69 height 26
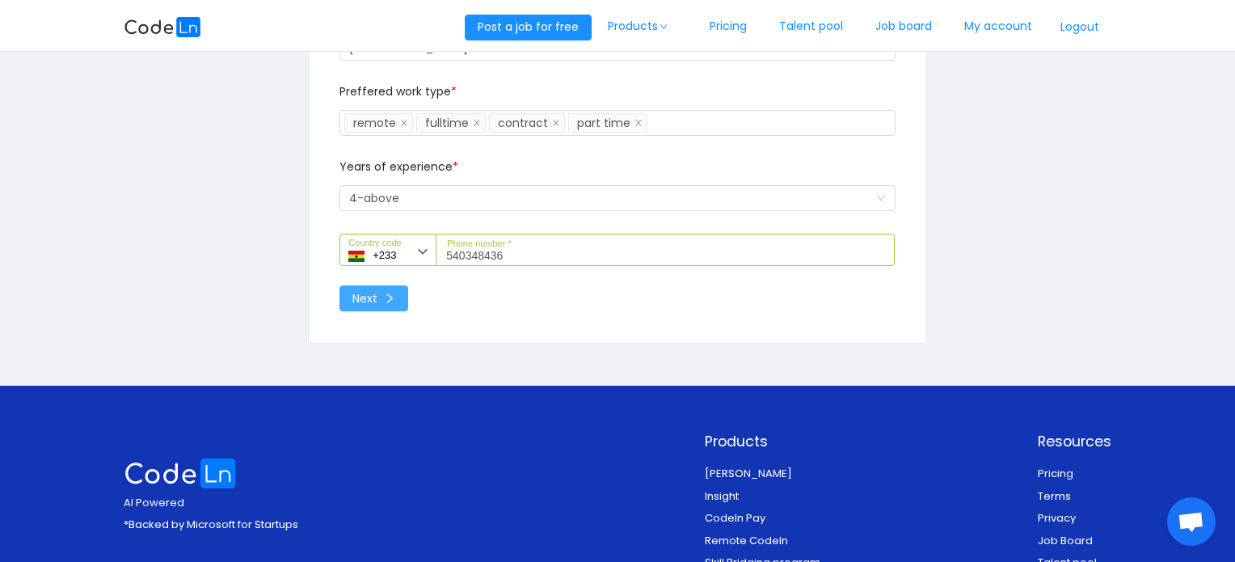
scroll to position [485, 0]
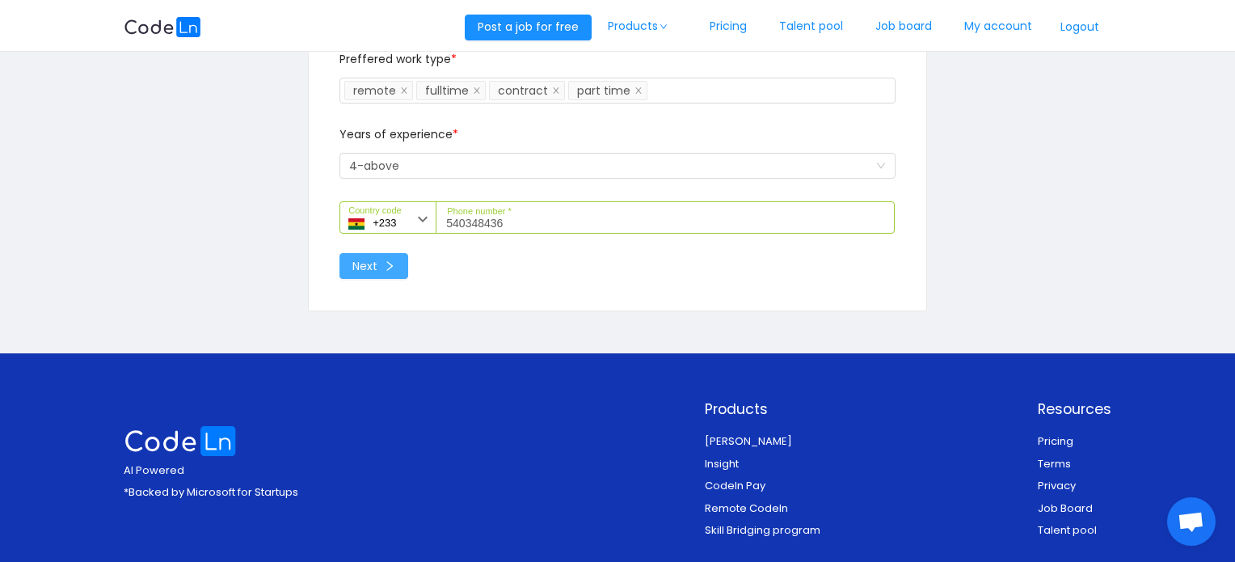
click at [367, 263] on button "Next" at bounding box center [373, 266] width 69 height 26
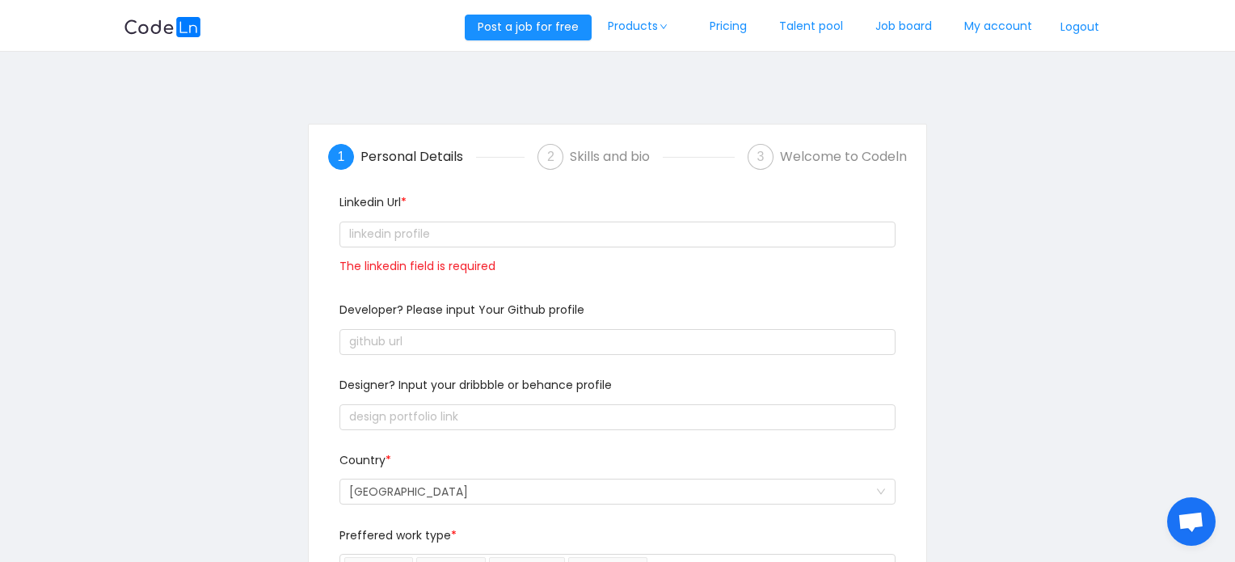
scroll to position [0, 0]
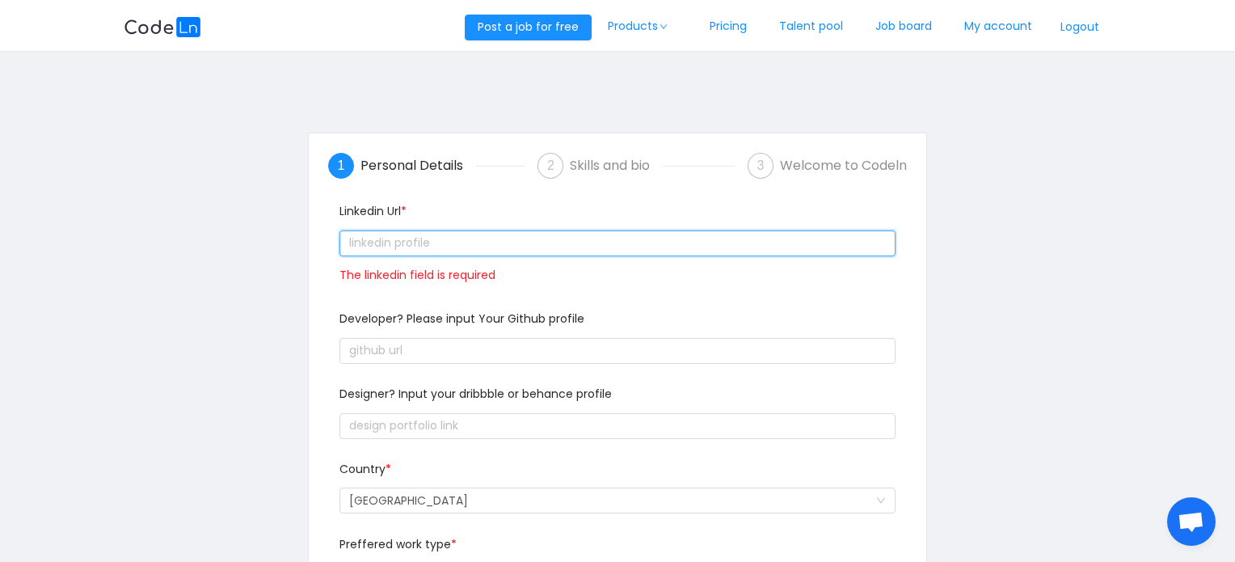
click at [498, 245] on input "text" at bounding box center [616, 243] width 555 height 26
paste input "text"
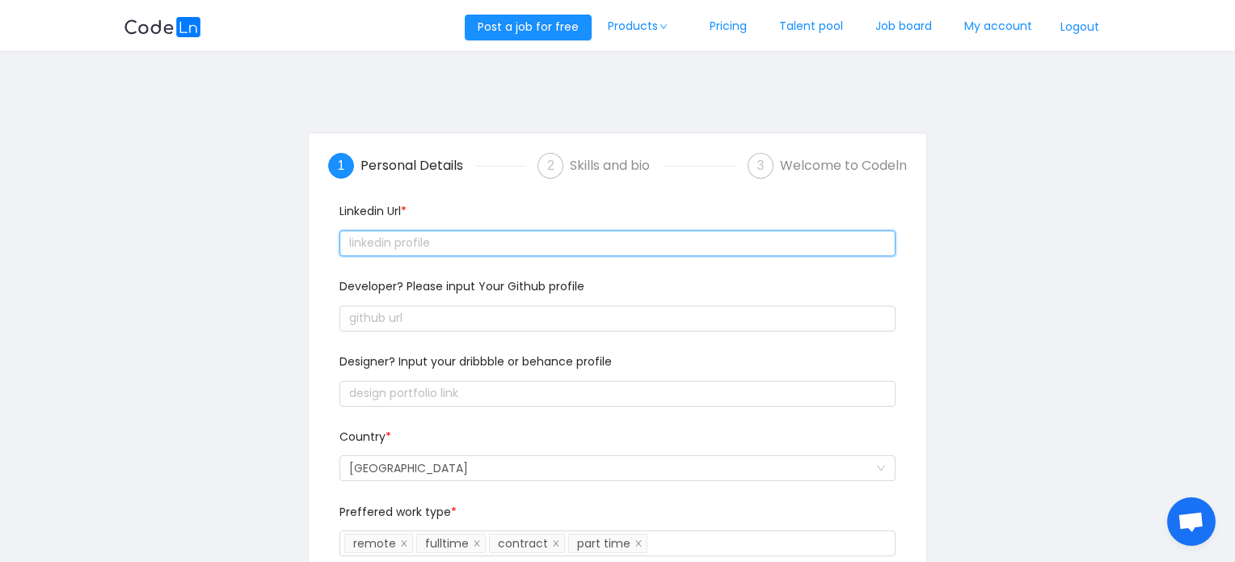
scroll to position [233, 0]
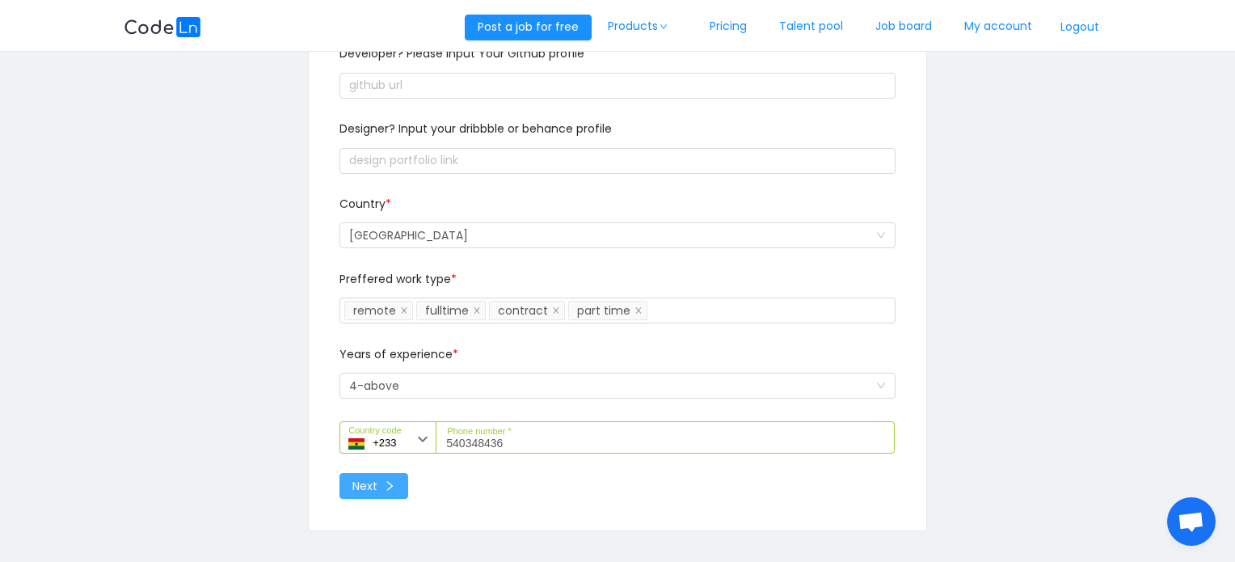
click at [385, 487] on button "Next" at bounding box center [373, 486] width 69 height 26
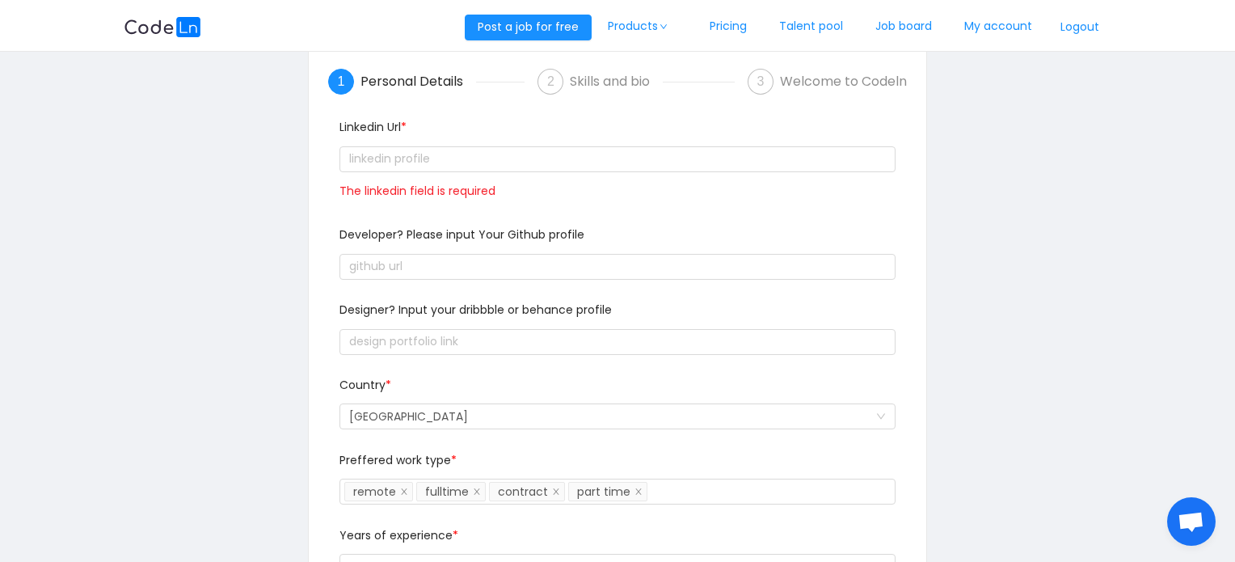
scroll to position [0, 0]
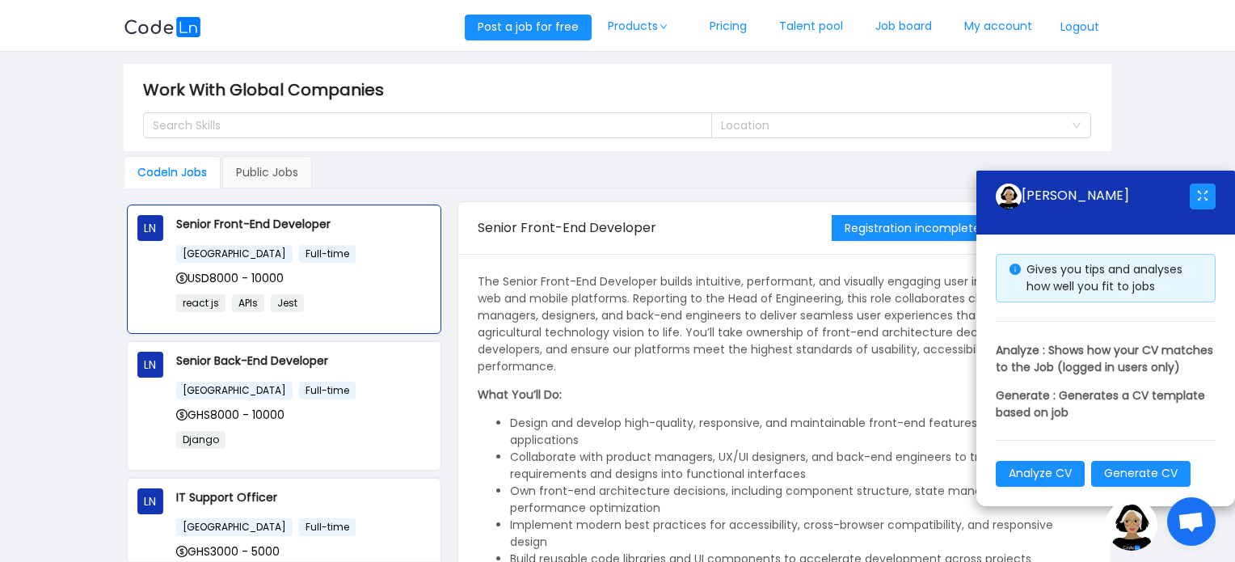
click at [1132, 520] on img at bounding box center [1132, 525] width 52 height 52
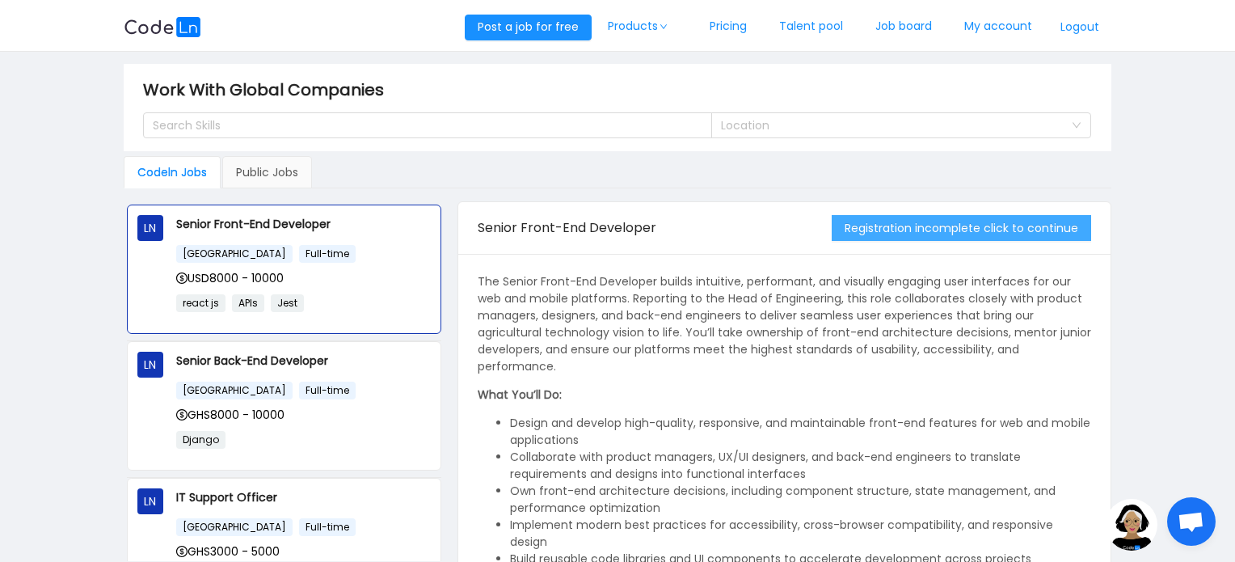
click at [968, 227] on button "Registration incomplete click to continue" at bounding box center [961, 228] width 259 height 26
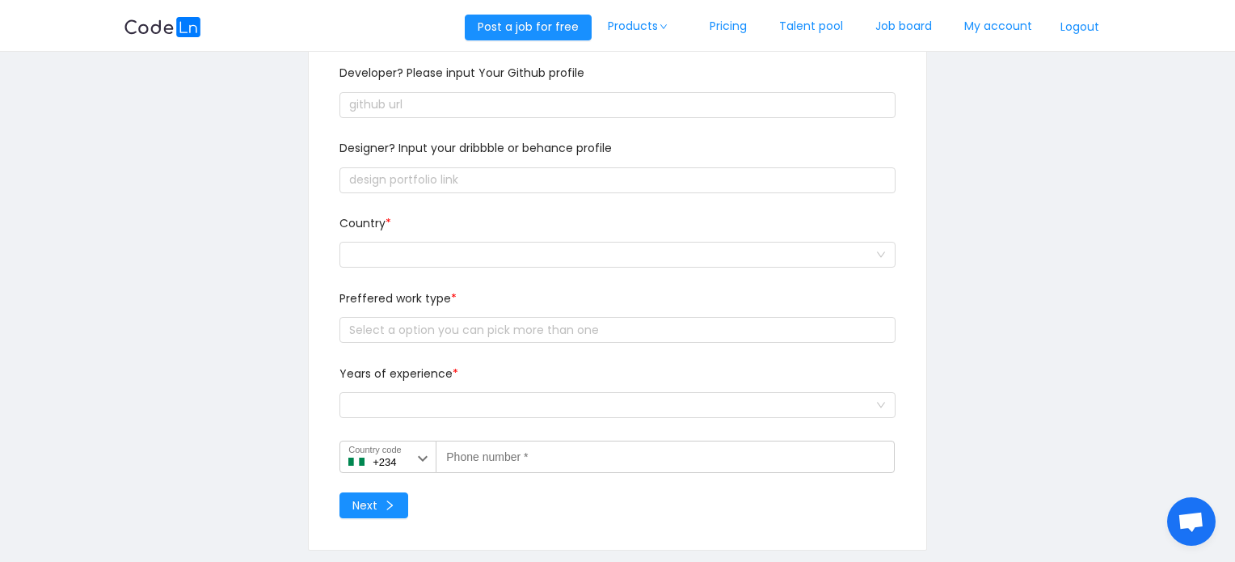
scroll to position [215, 0]
